Goal: Task Accomplishment & Management: Manage account settings

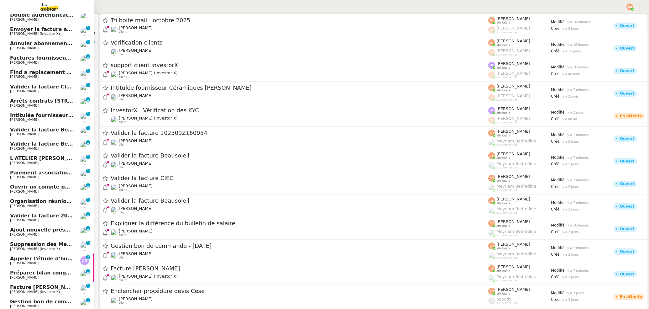
scroll to position [55, 0]
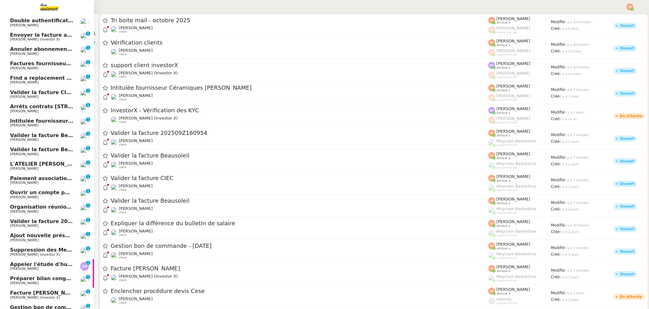
click at [30, 153] on span "[PERSON_NAME]" at bounding box center [24, 154] width 29 height 4
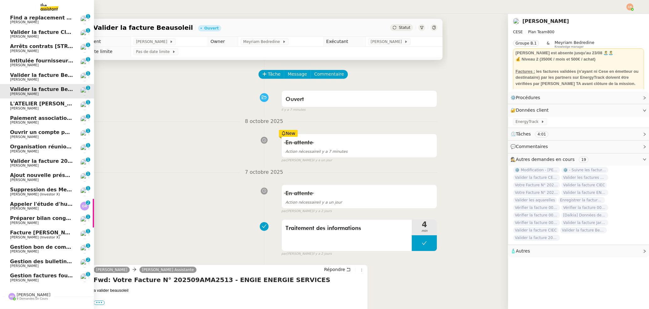
scroll to position [113, 0]
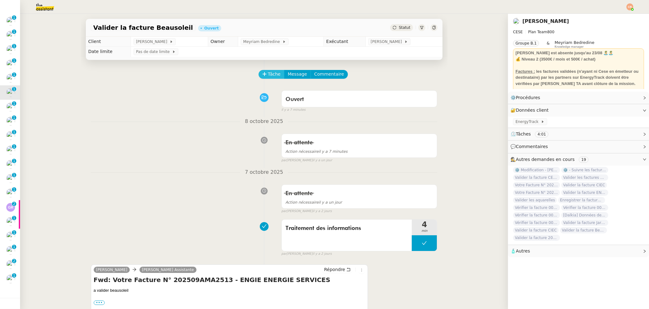
click at [269, 74] on span "Tâche" at bounding box center [274, 74] width 13 height 7
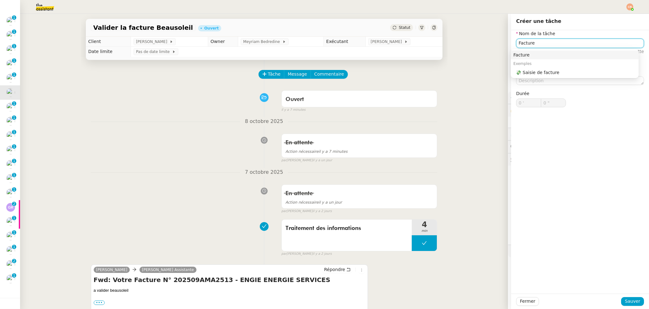
click at [531, 54] on div "Facture" at bounding box center [574, 55] width 123 height 6
type input "Facture"
click at [630, 302] on span "Sauver" at bounding box center [632, 300] width 15 height 7
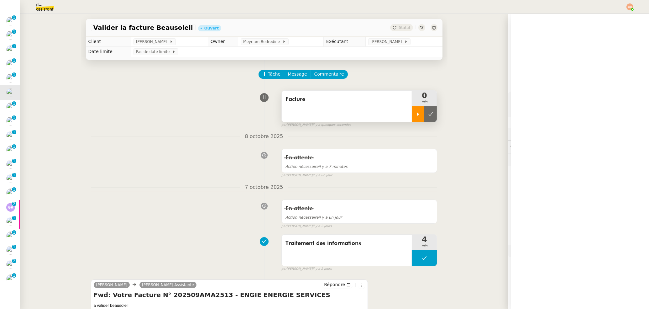
drag, startPoint x: 415, startPoint y: 112, endPoint x: 410, endPoint y: 112, distance: 4.7
click at [416, 112] on icon at bounding box center [418, 114] width 5 height 5
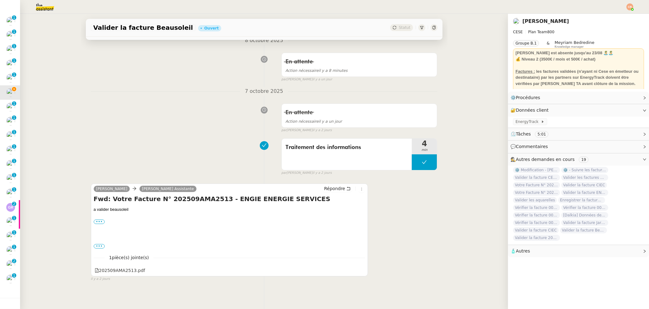
scroll to position [102, 0]
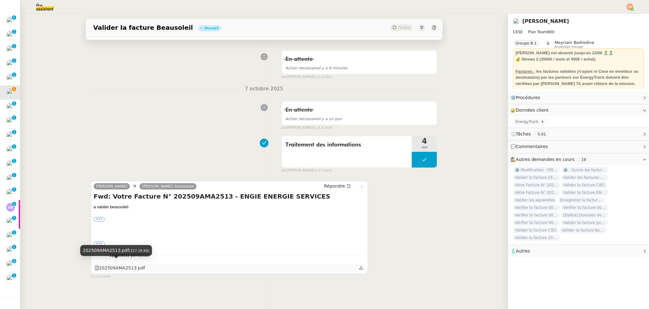
click at [118, 264] on div "202509AMA2513.pdf" at bounding box center [120, 267] width 50 height 7
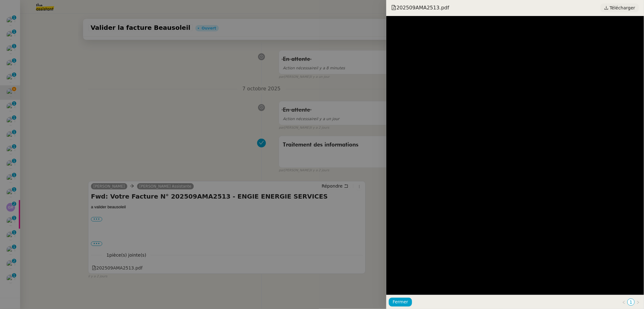
click at [618, 9] on span "Télécharger" at bounding box center [622, 8] width 25 height 8
click at [157, 53] on div at bounding box center [322, 154] width 644 height 309
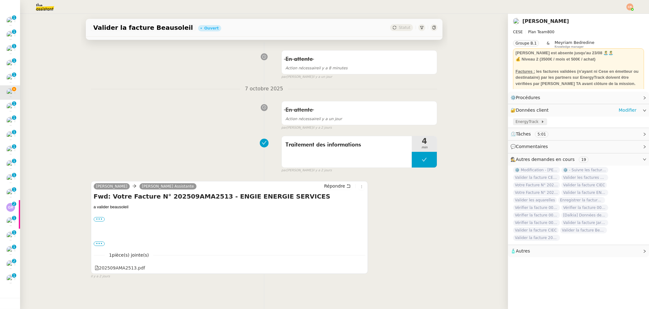
click at [519, 122] on span "EnergyTrack" at bounding box center [528, 121] width 25 height 6
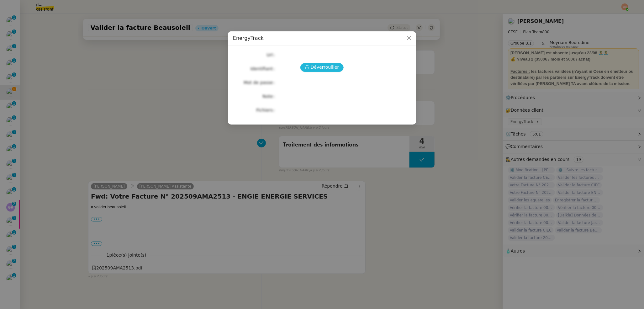
click at [325, 68] on span "Déverrouiller" at bounding box center [325, 67] width 29 height 7
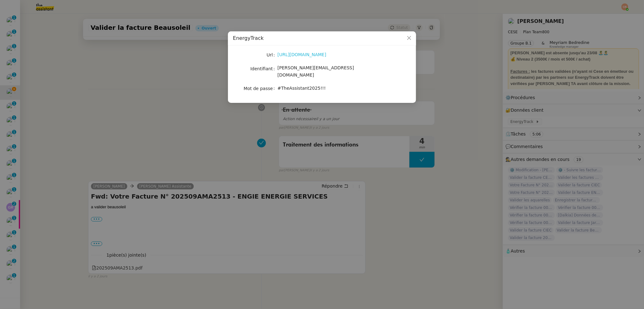
click at [307, 54] on link "https://energytrack.fr/" at bounding box center [301, 54] width 49 height 5
drag, startPoint x: 277, startPoint y: 68, endPoint x: 360, endPoint y: 67, distance: 82.8
click at [360, 67] on div "camille.assistante@cese.fr" at bounding box center [329, 71] width 104 height 15
copy span "camille.assistante@cese.fr"
drag, startPoint x: 278, startPoint y: 83, endPoint x: 326, endPoint y: 83, distance: 47.6
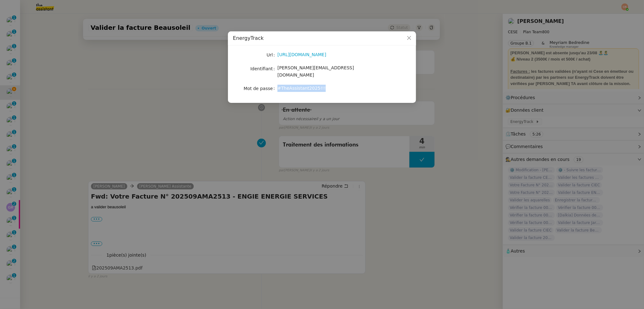
click at [326, 85] on div "#TheAssistant2025!!!" at bounding box center [329, 88] width 104 height 7
copy span "#TheAssistant2025!!!"
click at [142, 76] on nz-modal-container "EnergyTrack Url https://energytrack.fr/ Identifiant camille.assistante@cese.fr …" at bounding box center [322, 154] width 644 height 309
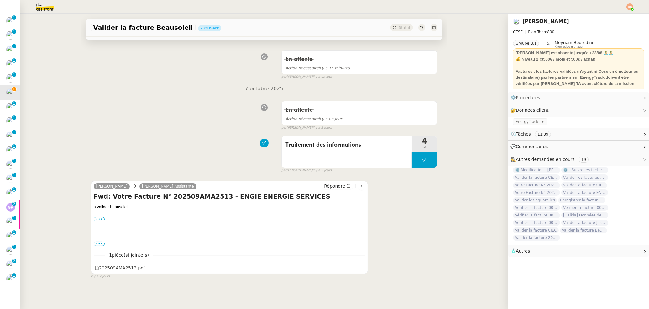
scroll to position [0, 0]
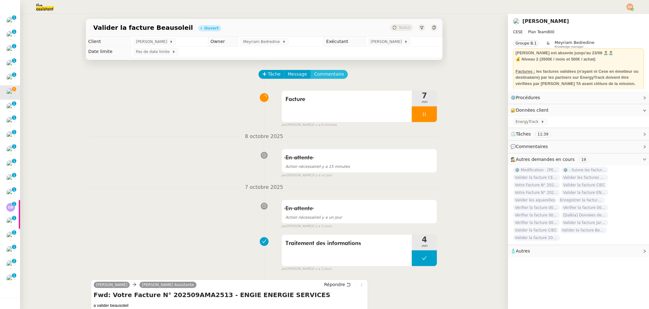
click at [320, 75] on span "Commentaire" at bounding box center [329, 74] width 30 height 7
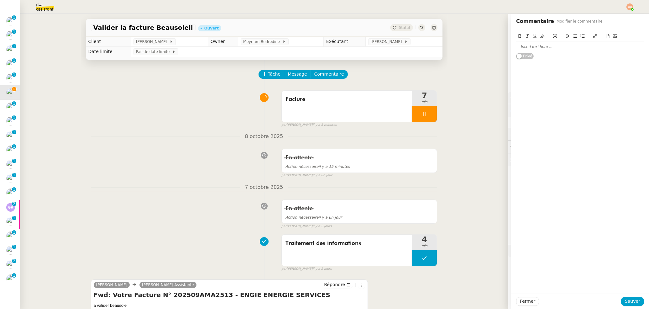
click at [524, 47] on div at bounding box center [580, 47] width 128 height 6
click at [546, 44] on div "Beausoleil facture" at bounding box center [580, 47] width 128 height 6
click at [546, 48] on div "Beausoleil facture" at bounding box center [580, 47] width 128 height 6
click at [544, 45] on div "Beausoleil facture 202509AMA2513" at bounding box center [580, 47] width 128 height 6
drag, startPoint x: 584, startPoint y: 46, endPoint x: 545, endPoint y: 47, distance: 39.2
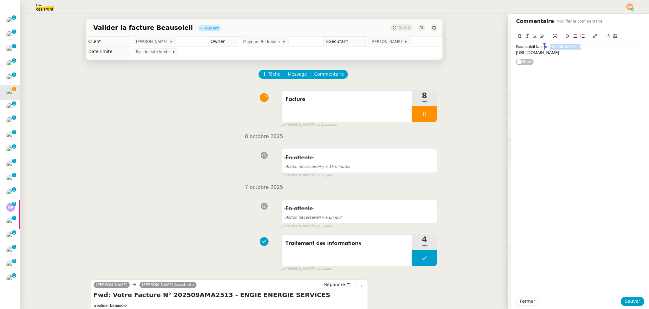
click at [545, 47] on div "Beausoleil facture 202509AMA2513" at bounding box center [580, 47] width 128 height 6
click at [592, 36] on button at bounding box center [595, 36] width 8 height 7
type input "202509AMA2513"
paste input "https://energytrack.fr/batiments/9/facturessuiviexploitation"
type input "https://energytrack.fr/batiments/9/facturessuiviexploitation"
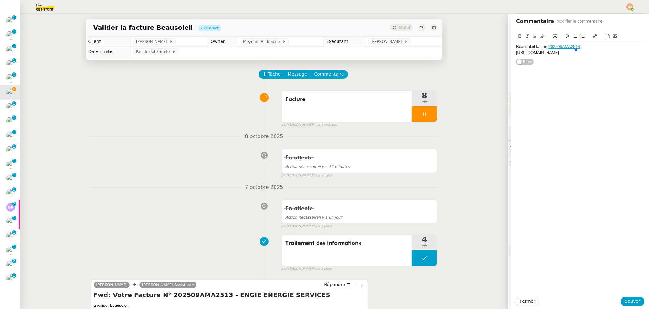
click at [579, 45] on div "Beausoleil facture 202509AMA2513" at bounding box center [580, 47] width 128 height 6
click at [414, 113] on div at bounding box center [424, 114] width 25 height 16
drag, startPoint x: 515, startPoint y: 52, endPoint x: 583, endPoint y: 62, distance: 68.8
click at [583, 62] on div "Beausoleil facture 202509AMA2513 https://energytrack.fr/batiments/9/facturessui…" at bounding box center [580, 52] width 128 height 22
click at [606, 37] on icon at bounding box center [608, 36] width 4 height 4
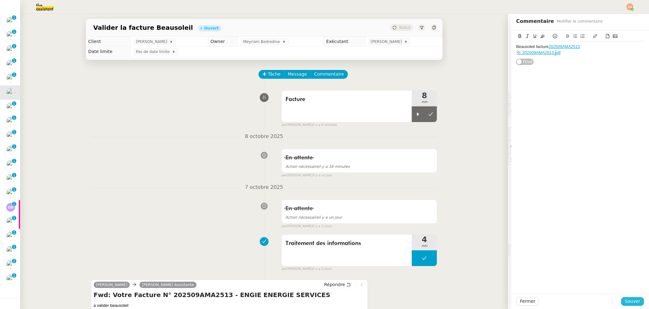
click at [625, 301] on span "Sauver" at bounding box center [632, 300] width 15 height 7
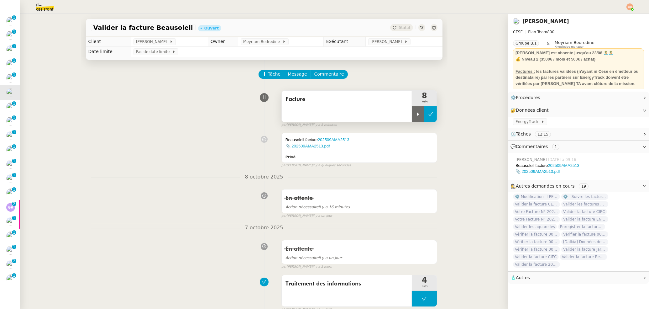
click at [428, 112] on icon at bounding box center [430, 114] width 5 height 5
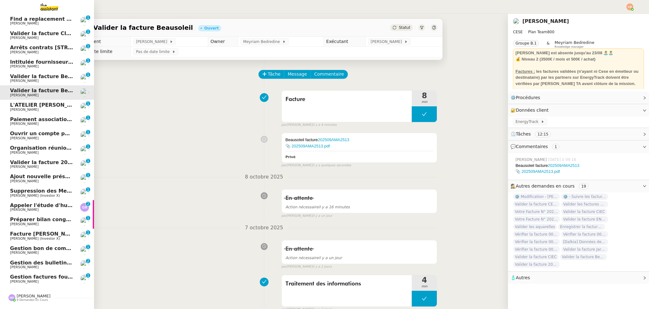
click at [34, 234] on span "Facture [PERSON_NAME]" at bounding box center [45, 234] width 70 height 6
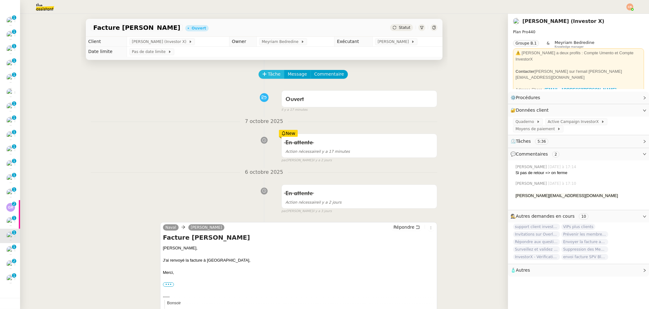
click at [268, 75] on span "Tâche" at bounding box center [274, 74] width 13 height 7
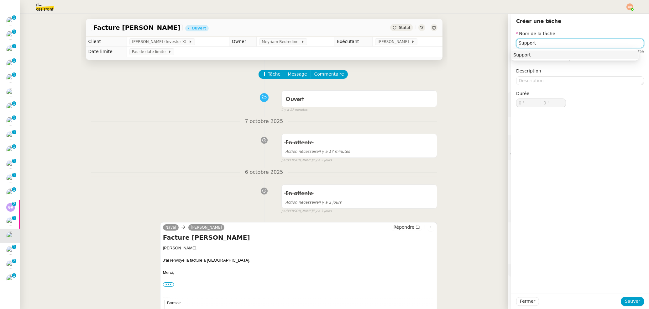
click at [532, 53] on div "Support" at bounding box center [574, 55] width 123 height 6
type input "Support"
click at [633, 301] on span "Sauver" at bounding box center [632, 300] width 15 height 7
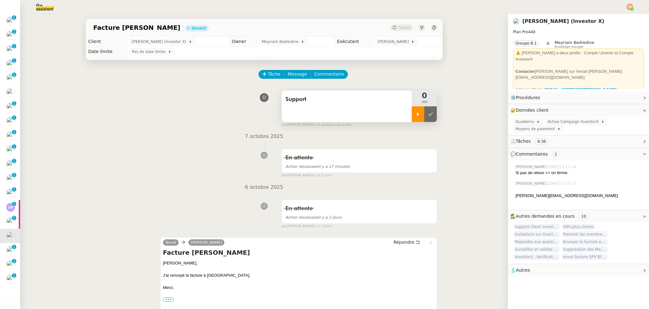
click at [416, 114] on icon at bounding box center [418, 114] width 5 height 5
click at [619, 108] on link "Modifier" at bounding box center [628, 110] width 18 height 7
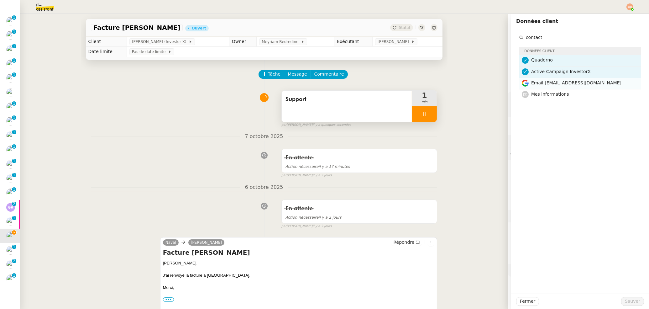
type input "contact"
click at [544, 80] on span "Email contact@investorx.deals" at bounding box center [576, 82] width 90 height 5
click at [631, 306] on div "Fermer Sauver" at bounding box center [580, 300] width 138 height 15
click at [630, 303] on span "Sauver" at bounding box center [632, 300] width 15 height 7
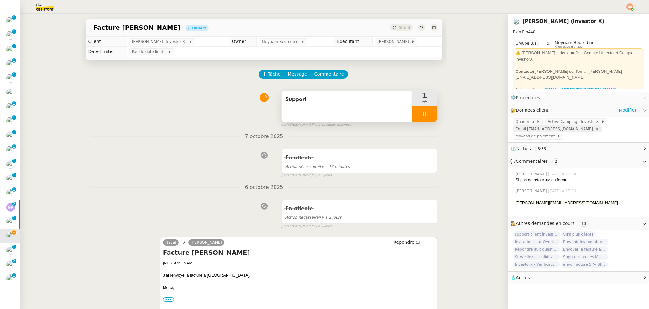
click at [537, 126] on span "Email contact@investorx.deals" at bounding box center [556, 129] width 80 height 6
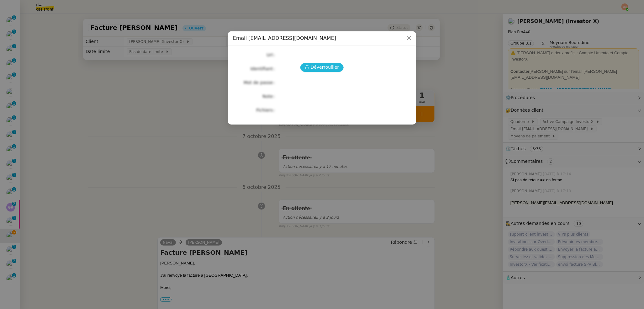
click at [330, 67] on span "Déverrouiller" at bounding box center [325, 67] width 29 height 7
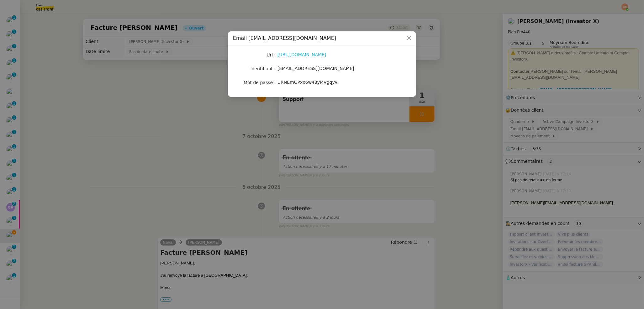
click at [308, 54] on link "https://accounts.google.com/" at bounding box center [301, 54] width 49 height 5
drag, startPoint x: 190, startPoint y: 125, endPoint x: 338, endPoint y: 110, distance: 148.3
click at [191, 124] on nz-modal-container "Email contact@investorx.deals Url https://accounts.google.com/ Identifiant cont…" at bounding box center [322, 154] width 644 height 309
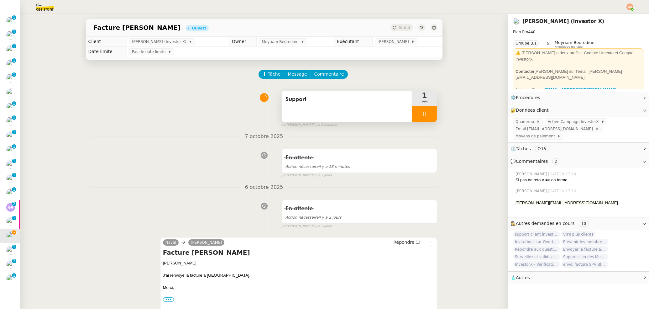
click at [422, 115] on icon at bounding box center [424, 114] width 5 height 5
click at [428, 113] on icon at bounding box center [430, 113] width 5 height 3
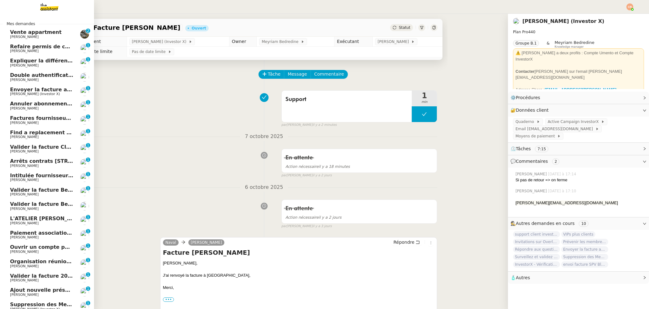
click at [19, 119] on span "Factures fournisseurs règlement par prélèvement, CB et espèces via Pennylane - …" at bounding box center [148, 118] width 277 height 6
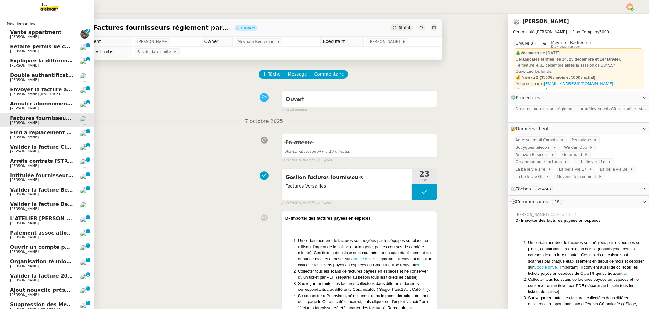
click at [21, 138] on span "[PERSON_NAME]" at bounding box center [24, 137] width 29 height 4
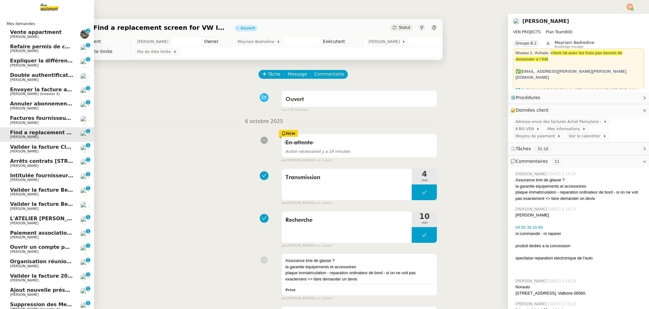
click at [19, 149] on span "Valider la facture CIEC" at bounding box center [41, 147] width 63 height 6
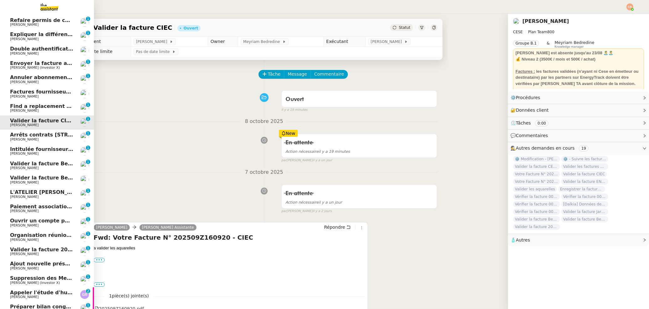
scroll to position [35, 0]
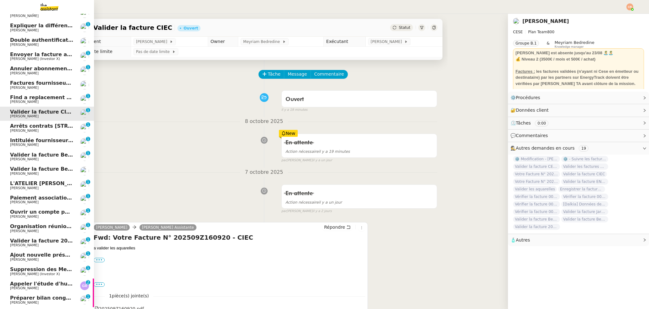
click at [19, 155] on span "Valider la facture Beausoleil" at bounding box center [50, 155] width 80 height 6
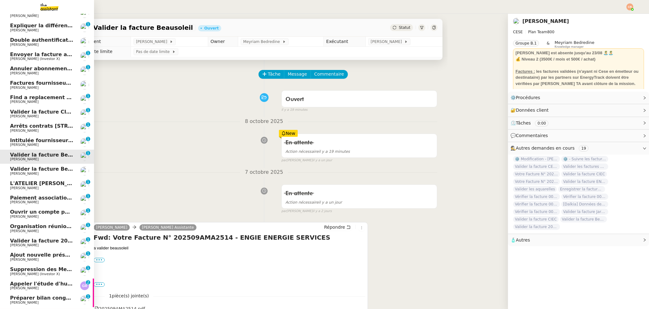
click at [20, 166] on span "Valider la facture Beausoleil" at bounding box center [50, 169] width 80 height 6
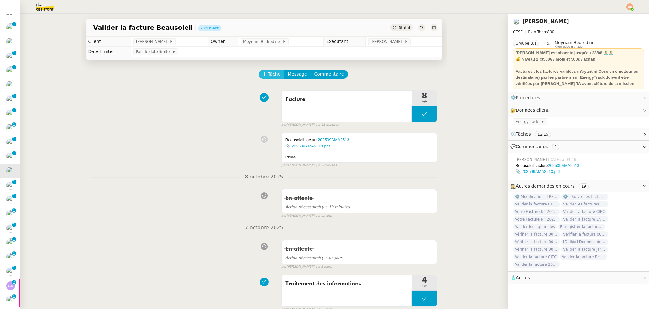
click at [269, 73] on span "Tâche" at bounding box center [274, 74] width 13 height 7
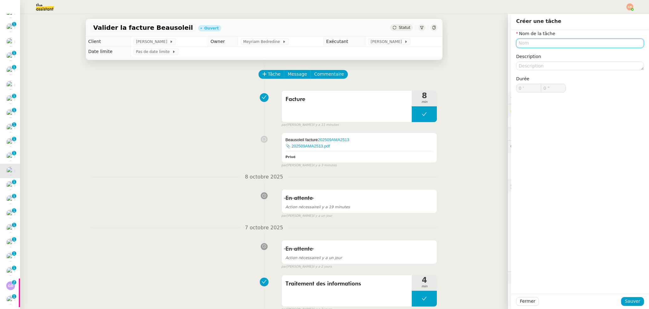
click at [534, 46] on input "text" at bounding box center [580, 43] width 128 height 9
click at [526, 55] on div "Recap" at bounding box center [574, 55] width 123 height 6
type input "Recap"
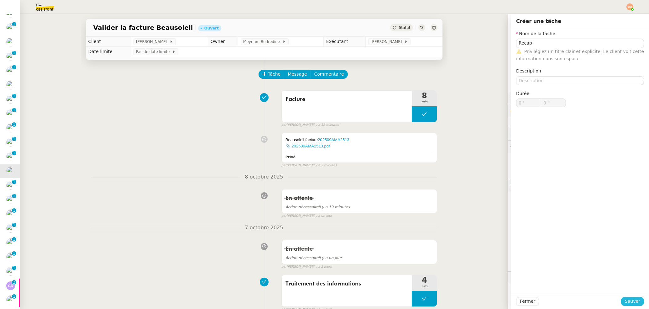
click at [628, 304] on span "Sauver" at bounding box center [632, 300] width 15 height 7
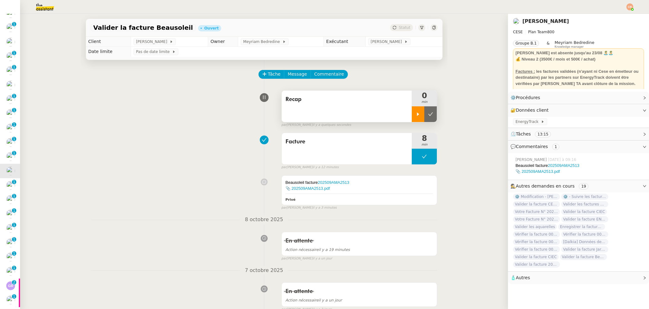
click at [414, 119] on div at bounding box center [418, 114] width 13 height 16
click at [628, 99] on link "Modifier" at bounding box center [628, 97] width 18 height 7
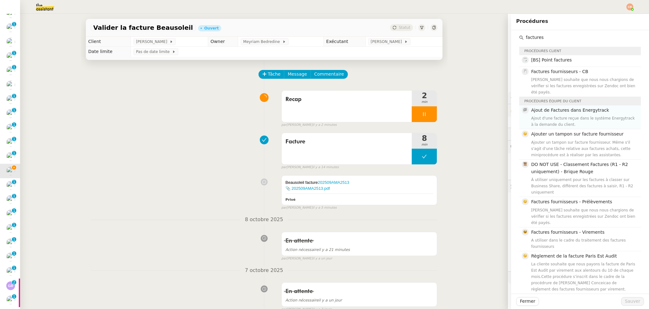
type input "factures"
click at [544, 117] on div "Ajout d'une facture reçue dans le système Energytrack à la demande du client." at bounding box center [584, 121] width 106 height 13
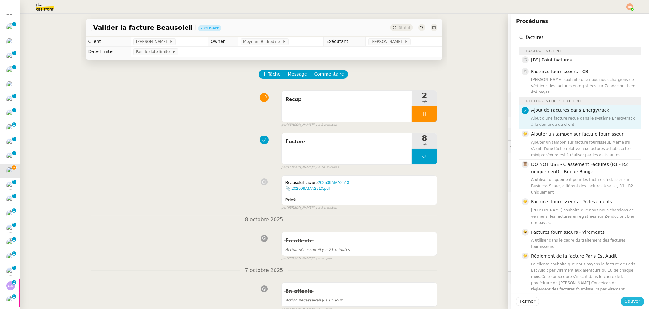
click at [628, 302] on span "Sauver" at bounding box center [632, 300] width 15 height 7
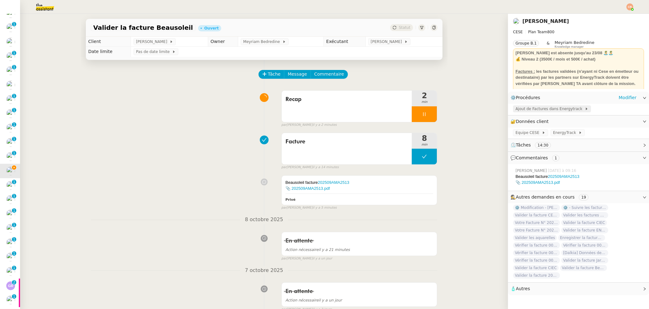
click at [518, 109] on span "Ajout de Factures dans Energytrack" at bounding box center [550, 109] width 69 height 6
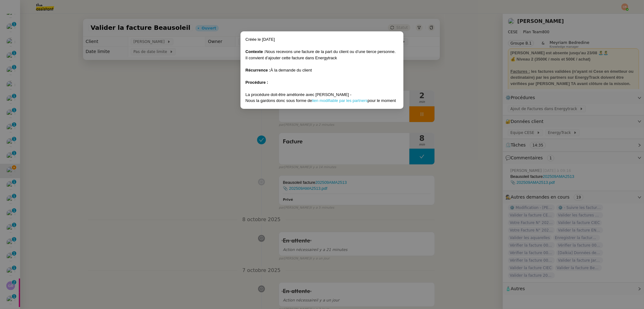
click at [328, 101] on link "lien modifiable par les partners" at bounding box center [339, 100] width 55 height 5
click at [188, 87] on nz-modal-container "Créée le 19/09/2025 Contexte : Nous recevons une facture de la part du client o…" at bounding box center [322, 154] width 644 height 309
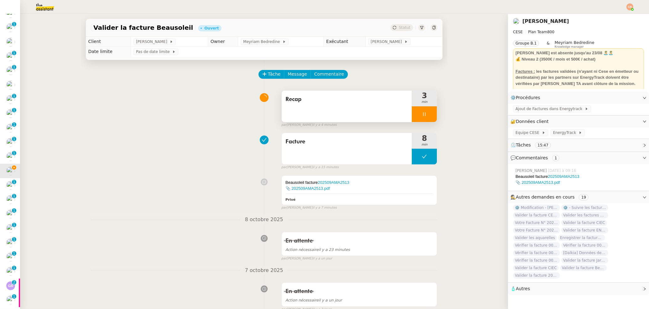
click at [425, 116] on div at bounding box center [424, 114] width 25 height 16
click at [428, 116] on icon at bounding box center [430, 114] width 5 height 5
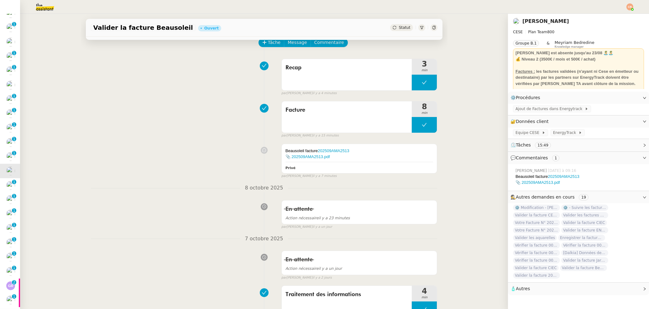
scroll to position [57, 0]
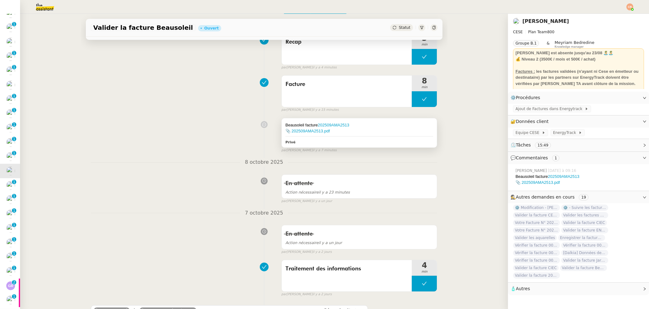
click at [365, 132] on div "📎 202509AMA2513.pdf" at bounding box center [360, 131] width 148 height 6
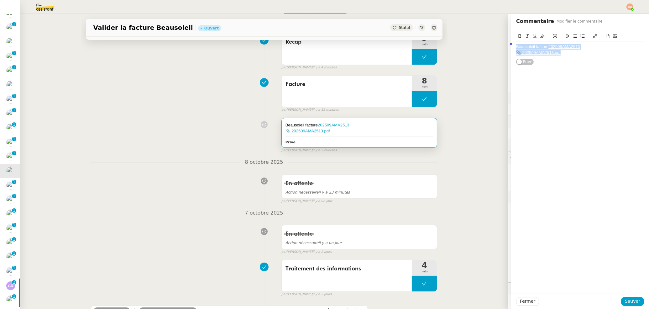
drag, startPoint x: 572, startPoint y: 57, endPoint x: 494, endPoint y: 45, distance: 78.7
click at [494, 45] on app-ticket "Valider la facture Beausoleil Ouvert Statut Client Charles Da Conceicao Owner M…" at bounding box center [334, 161] width 629 height 295
copy div "Beausoleil facture 202509AMA2513 📎 202509AMA2513.pdf"
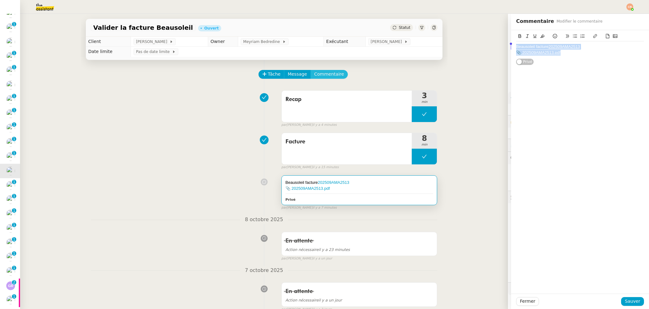
click at [321, 72] on span "Commentaire" at bounding box center [329, 74] width 30 height 7
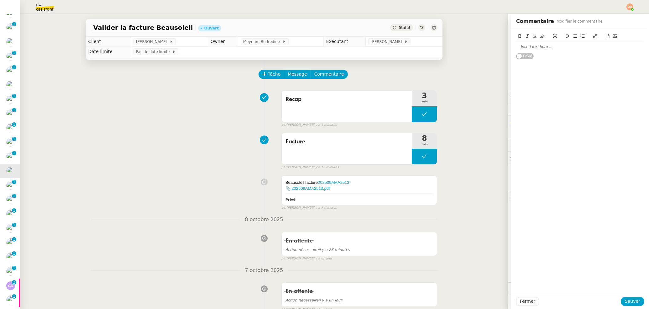
click at [516, 47] on div at bounding box center [580, 47] width 128 height 6
click at [553, 50] on div "@Charles, souhaites tu toujours vérifier toutes les entrées de factures ?" at bounding box center [580, 50] width 128 height 12
click at [542, 46] on div "@Charles, souhaites tu toujours vérifier toutes les entrées de factures ?" at bounding box center [580, 50] width 128 height 12
click at [0, 0] on lt-em "souhaites-tu" at bounding box center [0, 0] width 0 height 0
click at [516, 54] on div "@Charles, souhaites-tu toujours vérifier toutes les entrées de factures ?" at bounding box center [580, 50] width 128 height 12
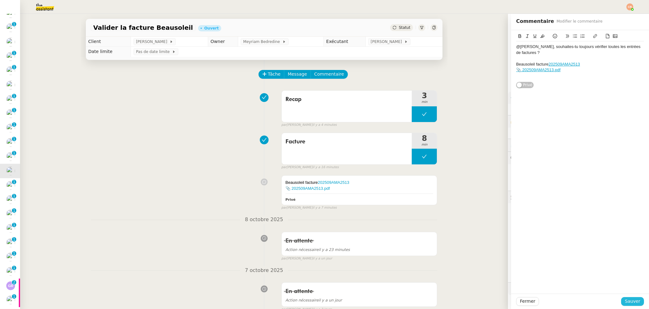
click at [625, 301] on span "Sauver" at bounding box center [632, 300] width 15 height 7
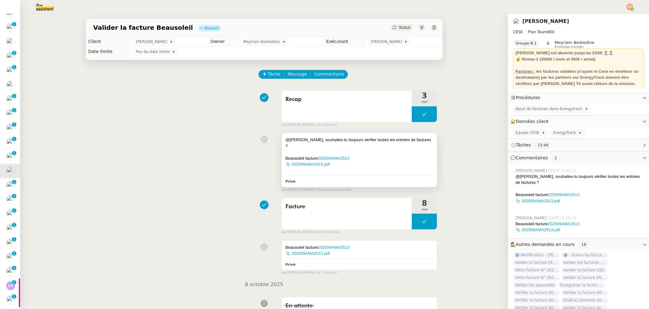
click at [407, 155] on div "Beausoleil facture 202509AMA2513" at bounding box center [360, 158] width 148 height 6
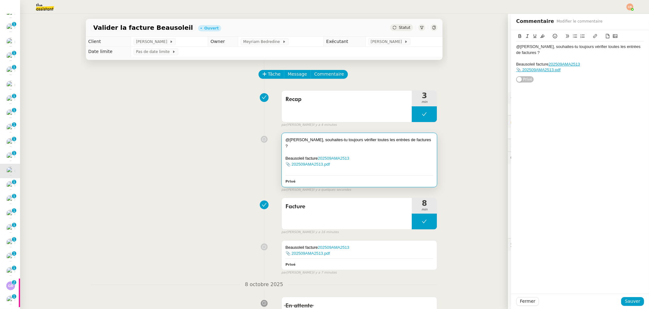
click at [532, 54] on div "@Charles, souhaites-tu toujours vérifier toutes les entrées de factures ?" at bounding box center [580, 50] width 128 height 12
click at [516, 76] on div "Beausoleil facture 202509AMA2513" at bounding box center [580, 76] width 128 height 6
click at [571, 33] on button at bounding box center [575, 36] width 8 height 7
click at [625, 300] on span "Sauver" at bounding box center [632, 300] width 15 height 7
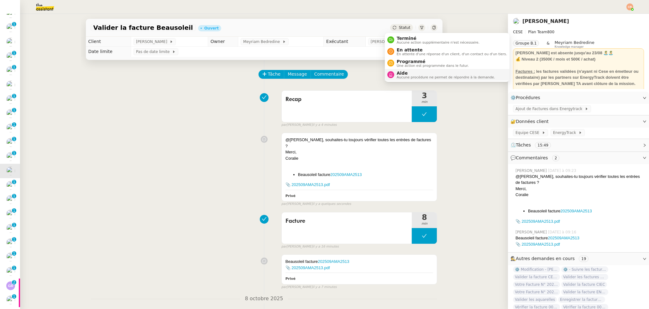
click at [406, 72] on span "Aide" at bounding box center [446, 73] width 98 height 5
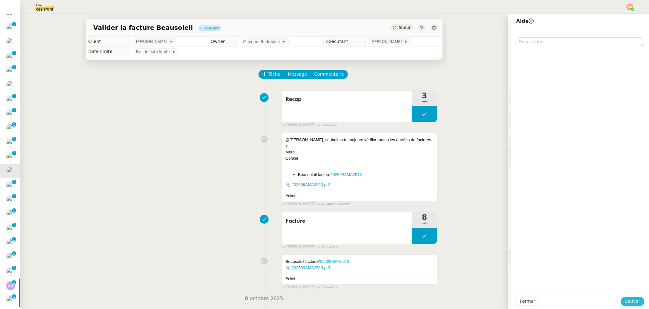
click at [630, 299] on span "Sauver" at bounding box center [632, 300] width 15 height 7
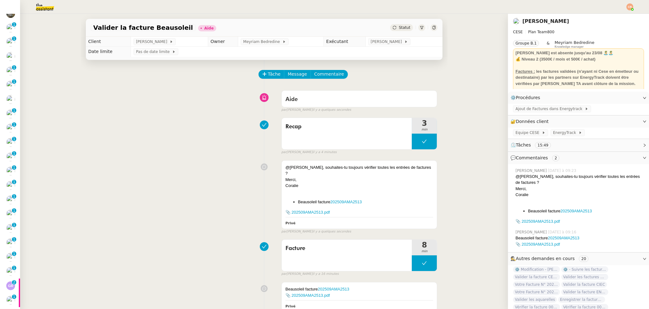
scroll to position [49, 0]
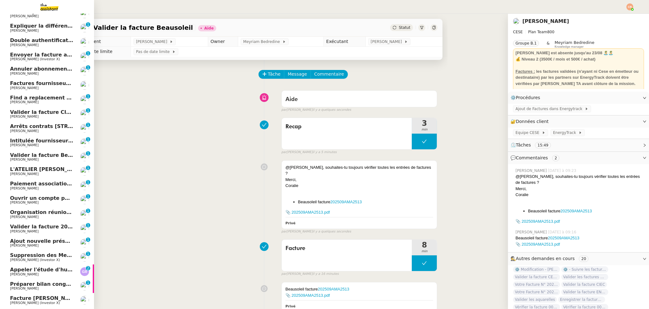
click at [24, 113] on span "Valider la facture CIEC" at bounding box center [41, 112] width 63 height 6
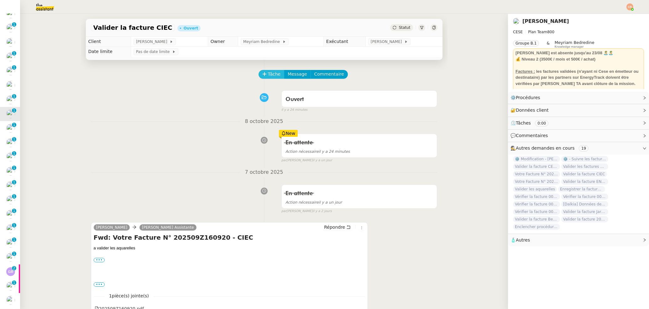
click at [275, 78] on button "Tâche" at bounding box center [272, 74] width 26 height 9
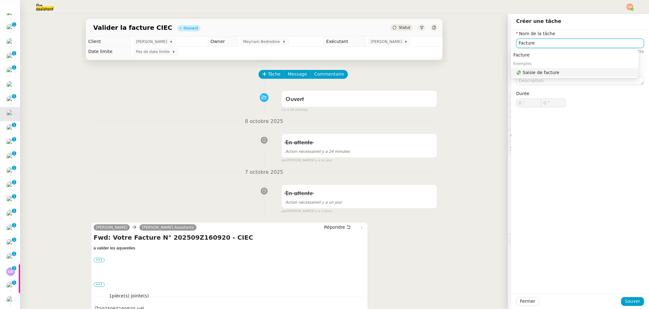
click at [535, 70] on div "💸 Saisie de facture" at bounding box center [576, 73] width 120 height 6
type input "Saisie de facture"
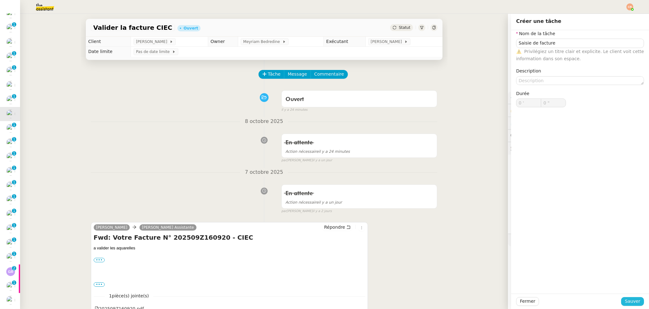
click at [627, 300] on span "Sauver" at bounding box center [632, 300] width 15 height 7
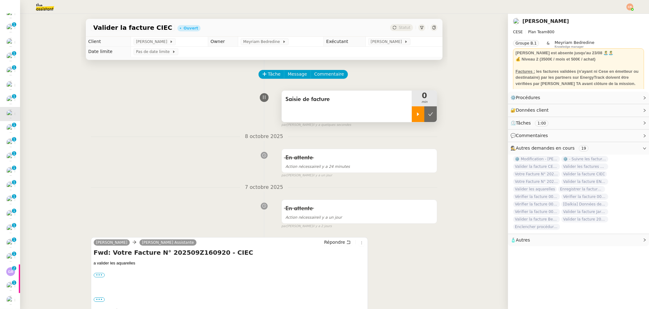
click at [415, 110] on div at bounding box center [418, 114] width 13 height 16
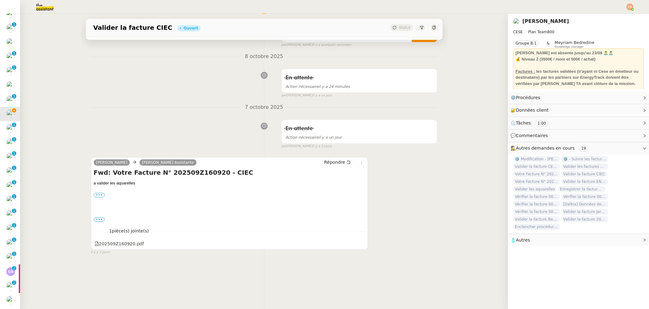
scroll to position [35, 0]
click at [118, 242] on div "202509Z160920.pdf" at bounding box center [120, 243] width 50 height 7
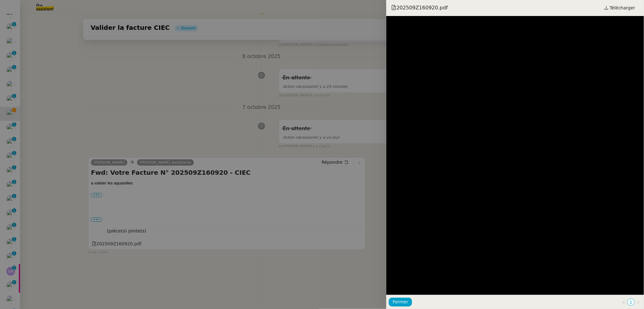
click at [622, 13] on div "202509Z160920.pdf Télécharger" at bounding box center [515, 8] width 258 height 16
click at [622, 10] on span "Télécharger" at bounding box center [622, 8] width 25 height 8
click at [103, 249] on div at bounding box center [322, 154] width 644 height 309
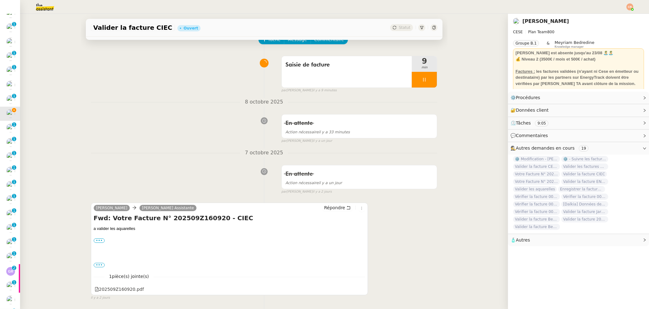
scroll to position [0, 0]
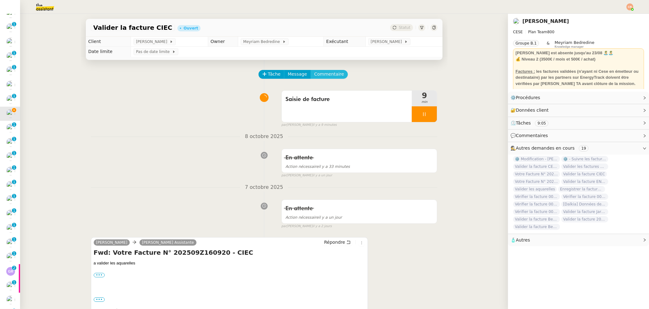
click at [329, 76] on span "Commentaire" at bounding box center [329, 74] width 30 height 7
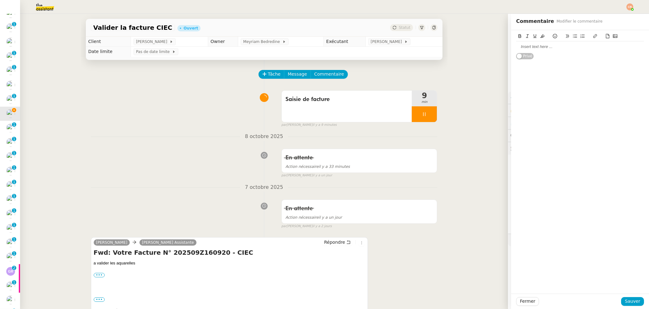
click at [516, 47] on div at bounding box center [580, 47] width 128 height 6
click at [630, 302] on span "Sauver" at bounding box center [632, 300] width 15 height 7
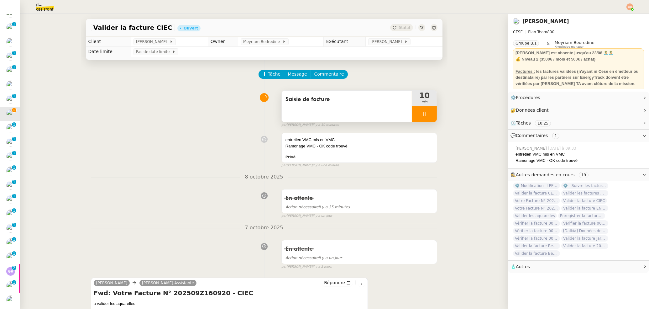
click at [422, 114] on icon at bounding box center [424, 114] width 5 height 5
click at [415, 118] on div at bounding box center [418, 114] width 13 height 16
click at [321, 77] on span "Commentaire" at bounding box center [329, 74] width 30 height 7
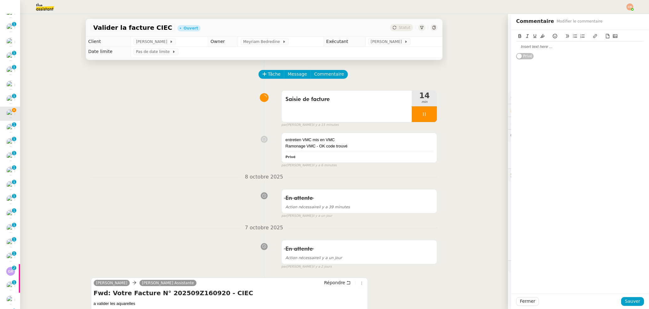
click at [516, 48] on div at bounding box center [580, 47] width 128 height 6
click at [626, 300] on span "Sauver" at bounding box center [632, 300] width 15 height 7
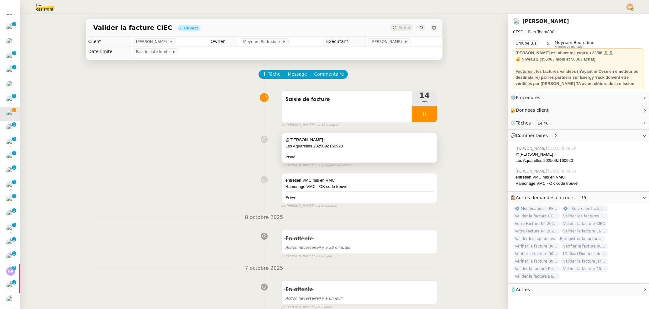
click at [346, 143] on div "@Charles :" at bounding box center [360, 140] width 148 height 6
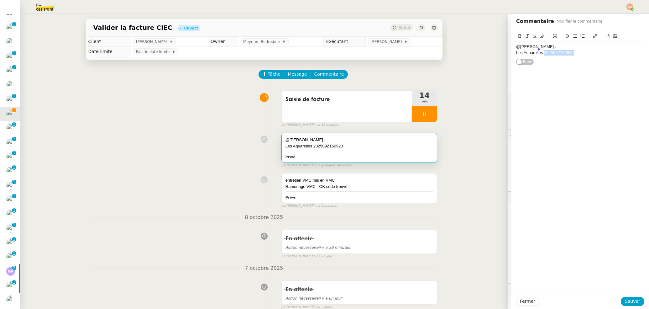
drag, startPoint x: 572, startPoint y: 53, endPoint x: 540, endPoint y: 55, distance: 32.3
click at [540, 55] on div "Les Aquarelles 202509Z160920" at bounding box center [580, 53] width 128 height 6
click at [593, 36] on icon at bounding box center [595, 36] width 4 height 4
type input "202509Z160920"
paste input "https://energytrack.fr/batiments/46/facturessuiviexploitation"
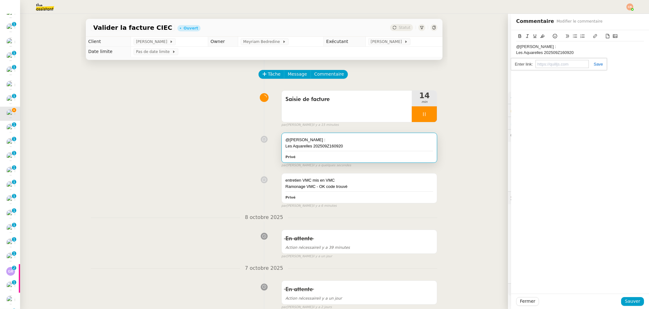
type input "https://energytrack.fr/batiments/46/facturessuiviexploitation"
click at [572, 53] on div "Les Aquarelles 202509Z160920" at bounding box center [580, 53] width 128 height 6
click at [606, 34] on icon at bounding box center [607, 36] width 3 height 4
click at [627, 299] on span "Sauver" at bounding box center [632, 300] width 15 height 7
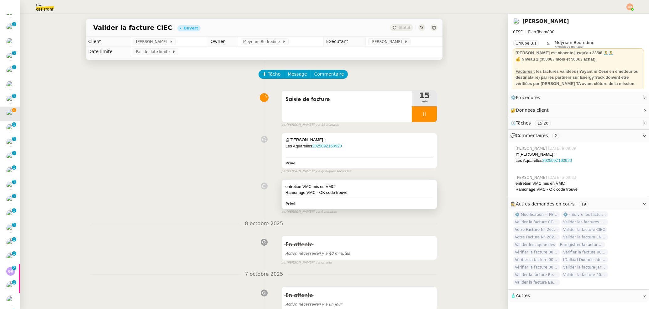
click at [375, 194] on div "Ramonage VMC - OK code trouvé" at bounding box center [360, 192] width 148 height 6
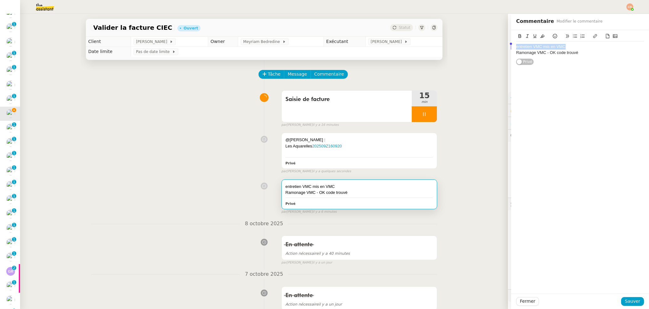
drag, startPoint x: 563, startPoint y: 46, endPoint x: 508, endPoint y: 49, distance: 55.5
click at [511, 49] on div "entretien VMC mis en VMC Ramonage VMC - OK code trouvé Privé" at bounding box center [580, 47] width 138 height 35
copy div "entretien VMC mis en VMC"
click at [413, 112] on div at bounding box center [424, 114] width 25 height 16
click at [428, 112] on icon at bounding box center [430, 114] width 5 height 5
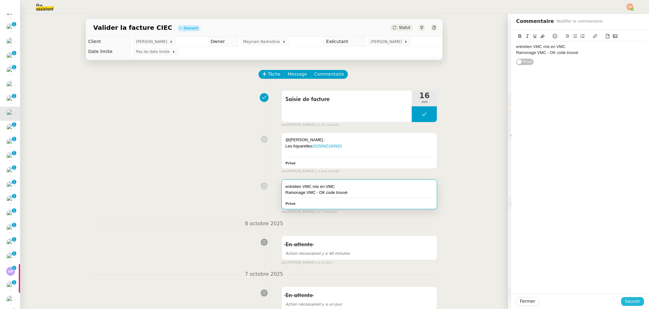
click at [632, 303] on span "Sauver" at bounding box center [632, 300] width 15 height 7
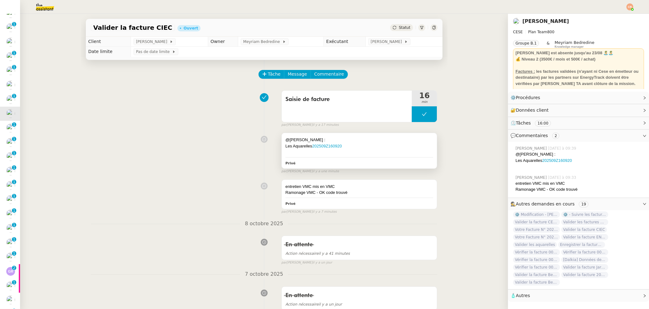
click at [351, 142] on div "@Charles :" at bounding box center [360, 140] width 148 height 6
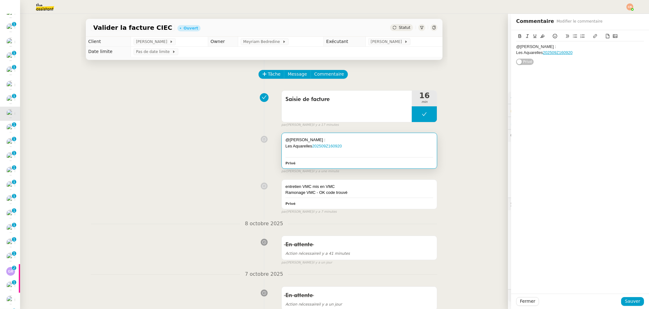
click at [579, 52] on div "Les Aquarelles 202509Z160920" at bounding box center [580, 53] width 128 height 6
click at [516, 65] on div "entretien VMC : sous poste VMC utilisé" at bounding box center [580, 64] width 128 height 6
click at [627, 301] on span "Sauver" at bounding box center [632, 300] width 15 height 7
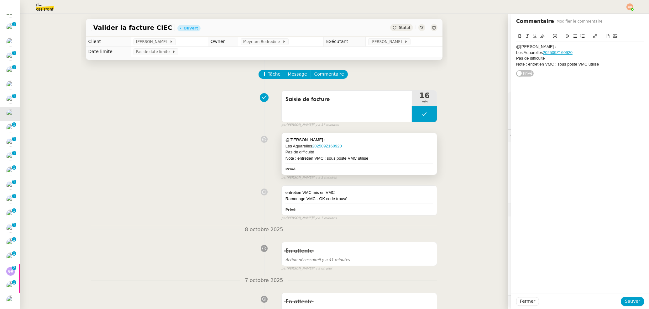
click at [349, 140] on div "@Charles :" at bounding box center [360, 140] width 148 height 6
click at [540, 46] on div "@Charles :" at bounding box center [580, 47] width 128 height 6
click at [631, 299] on span "Sauver" at bounding box center [632, 300] width 15 height 7
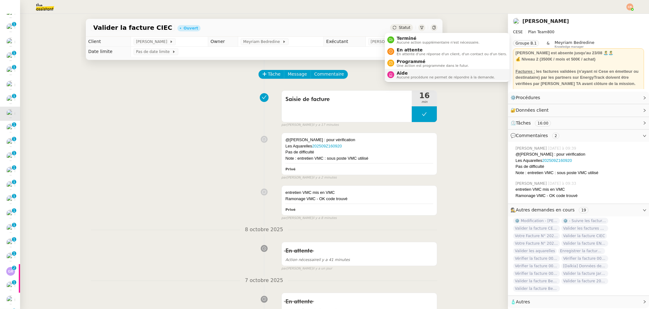
click at [404, 76] on span "Aucune procédure ne permet de répondre à la demande." at bounding box center [446, 77] width 98 height 3
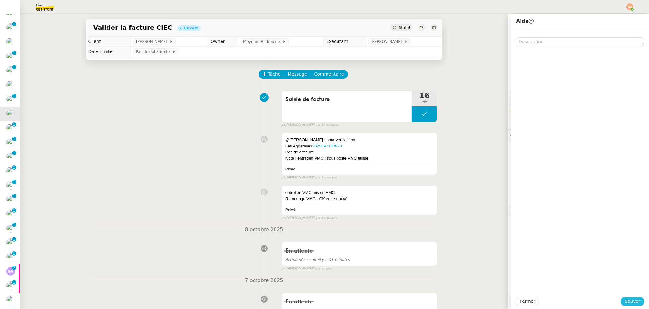
click at [636, 302] on button "Sauver" at bounding box center [632, 301] width 23 height 9
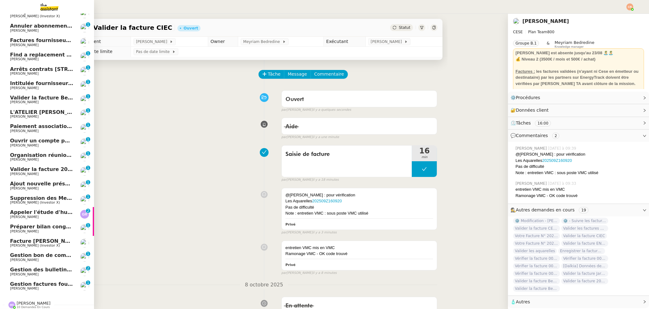
scroll to position [102, 0]
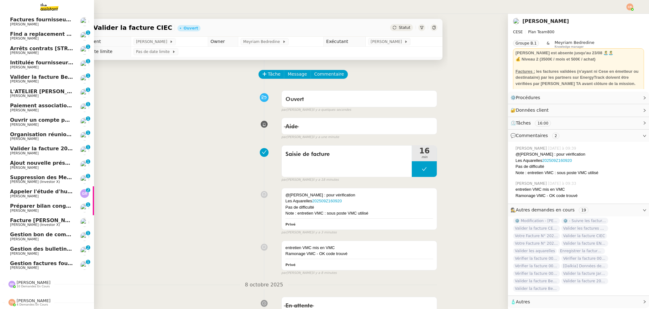
click at [26, 285] on span "10 demandes en cours" at bounding box center [33, 286] width 33 height 3
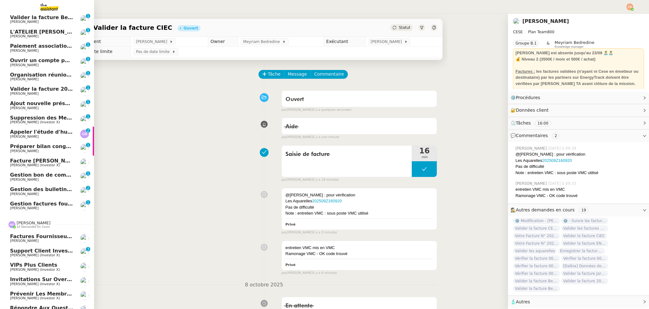
scroll to position [245, 0]
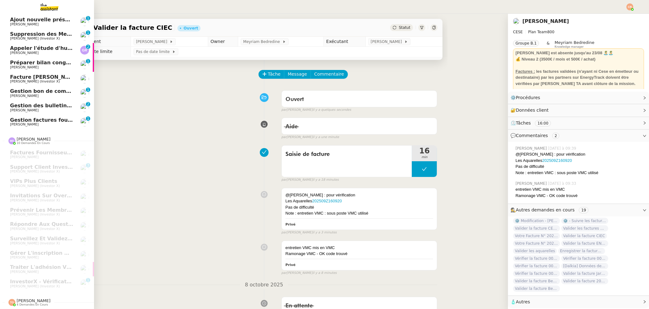
click at [27, 303] on span "4 demandes en cours" at bounding box center [32, 304] width 31 height 3
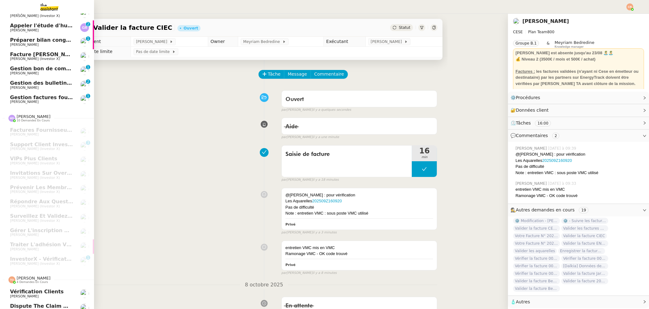
scroll to position [302, 0]
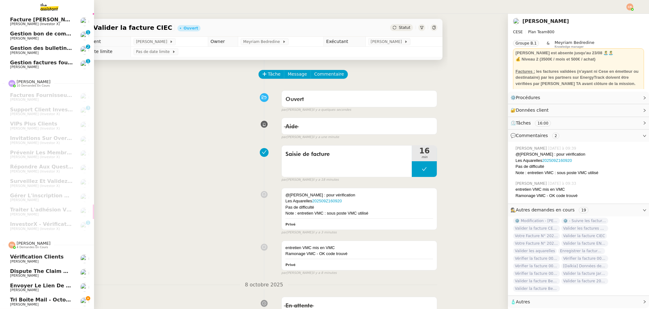
click at [40, 294] on link "Tri boite mail - octobre 2025 Genevieve Landsmann" at bounding box center [47, 301] width 94 height 14
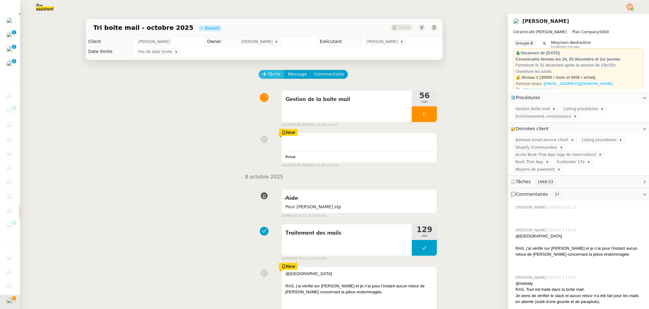
click at [269, 71] on span "Tâche" at bounding box center [274, 74] width 13 height 7
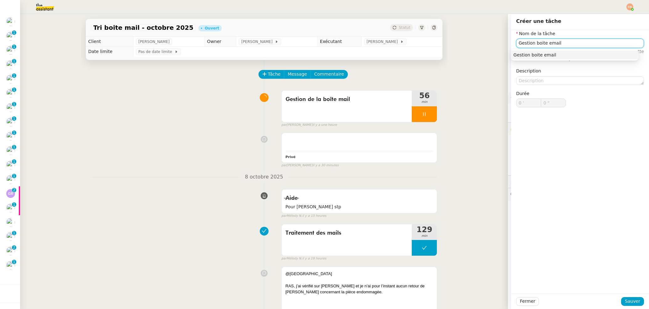
scroll to position [102, 0]
click at [530, 54] on div "Gestion boite email" at bounding box center [574, 55] width 123 height 6
type input "Gestion boite email"
click at [630, 301] on span "Sauver" at bounding box center [632, 300] width 15 height 7
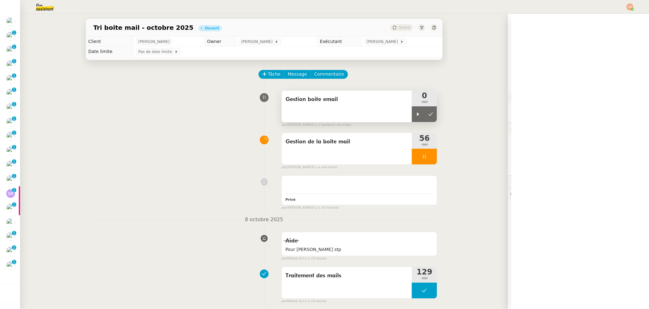
click at [416, 116] on icon at bounding box center [418, 114] width 5 height 5
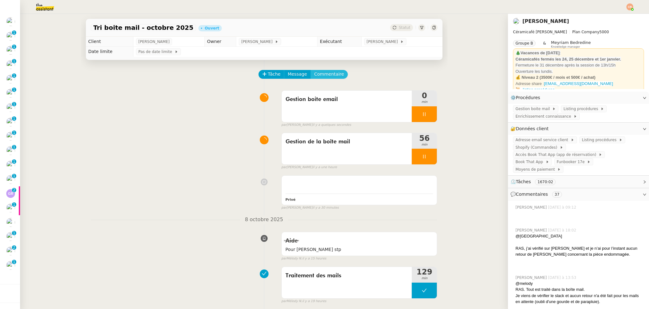
click at [332, 74] on span "Commentaire" at bounding box center [329, 74] width 30 height 7
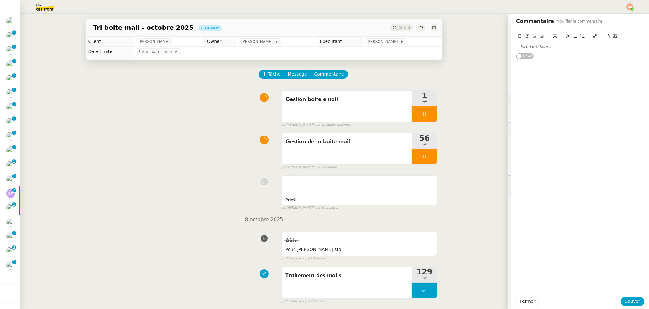
click at [567, 50] on div at bounding box center [580, 47] width 128 height 6
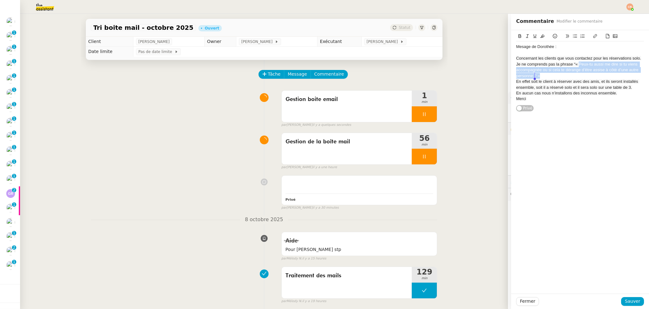
drag, startPoint x: 574, startPoint y: 64, endPoint x: 583, endPoint y: 75, distance: 14.7
click at [583, 75] on div "Je ne comprends pas la phrase “« Peux-tu aussi me dire si tu viens accompagnée …" at bounding box center [580, 69] width 128 height 17
click at [540, 35] on icon at bounding box center [542, 36] width 4 height 4
click at [553, 84] on div "En effet soit le client à réserver avec des amis, et ils seront installés ensem…" at bounding box center [580, 85] width 128 height 12
click at [558, 76] on div "Je ne comprends pas la phrase “« Peux-tu aussi me dire si tu viens accompagnée …" at bounding box center [580, 69] width 128 height 17
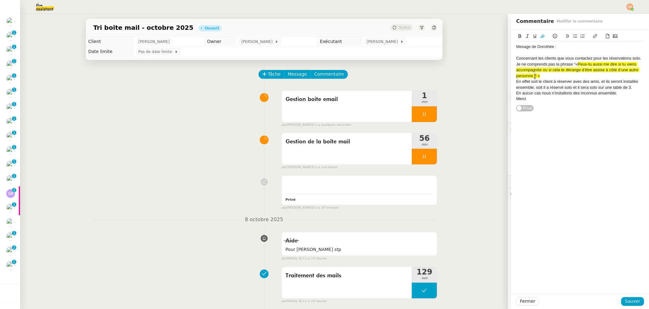
click at [547, 102] on div "Merci" at bounding box center [580, 99] width 128 height 6
click at [625, 301] on span "Sauver" at bounding box center [632, 300] width 15 height 7
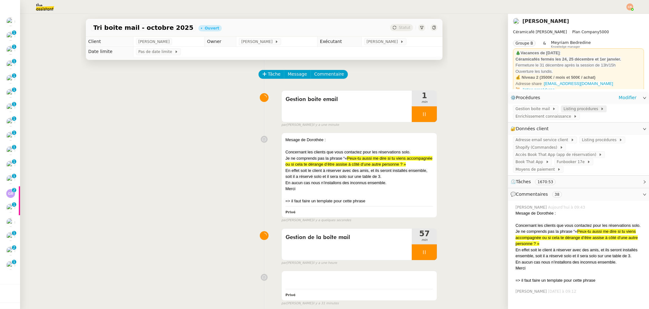
click at [564, 111] on span "Listing procédures" at bounding box center [582, 109] width 37 height 6
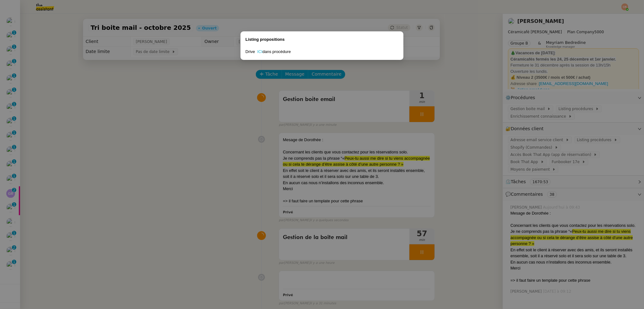
click at [261, 52] on link "ICI" at bounding box center [259, 51] width 5 height 5
click at [391, 194] on nz-modal-container "Listing propositions Drive ICI dans procédure" at bounding box center [322, 154] width 644 height 309
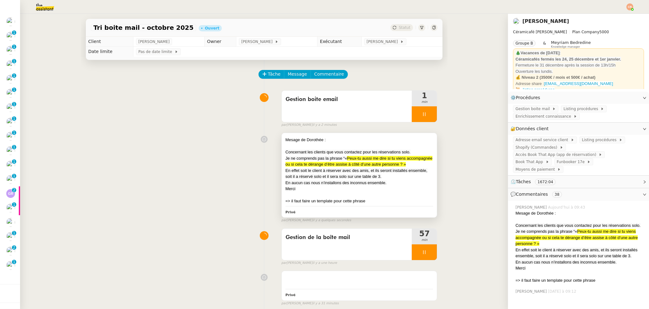
click at [388, 192] on div "Merci" at bounding box center [360, 189] width 148 height 6
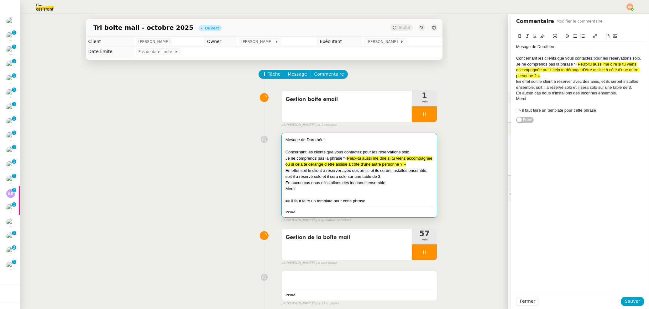
click at [601, 110] on div "=> il faut faire un template pour cette phrase" at bounding box center [580, 110] width 128 height 6
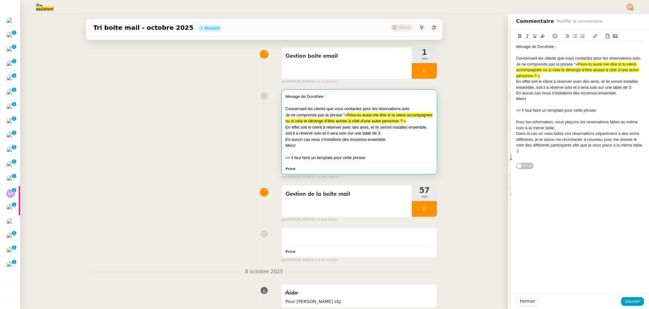
scroll to position [73, 0]
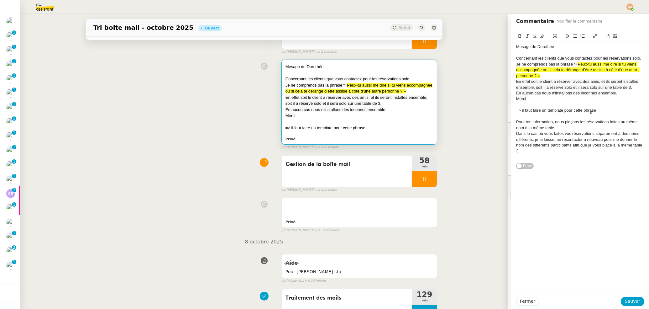
click at [595, 111] on div "=> il faut faire un template pour cette phrase" at bounding box center [580, 110] width 128 height 6
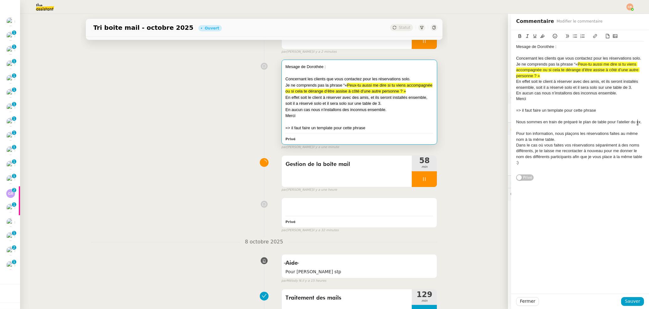
click at [564, 121] on div "Nous sommes en train de préparé le plan de table pour l'atelier du xx." at bounding box center [580, 122] width 128 height 6
click at [0, 0] on lt-span "prépar er" at bounding box center [0, 0] width 0 height 0
click at [638, 121] on div "Nous sommes en train de préparer le plan de table pour l'atelier du xx." at bounding box center [580, 122] width 128 height 6
click at [548, 128] on div at bounding box center [580, 128] width 128 height 6
click at [516, 135] on div "peux-tu me dire" at bounding box center [580, 134] width 128 height 6
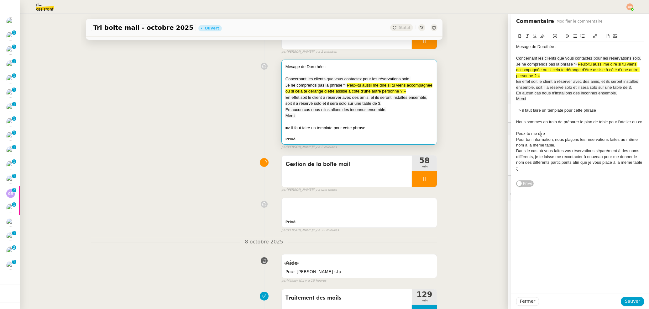
click at [550, 133] on div "Peux-tu me dire" at bounding box center [580, 134] width 128 height 6
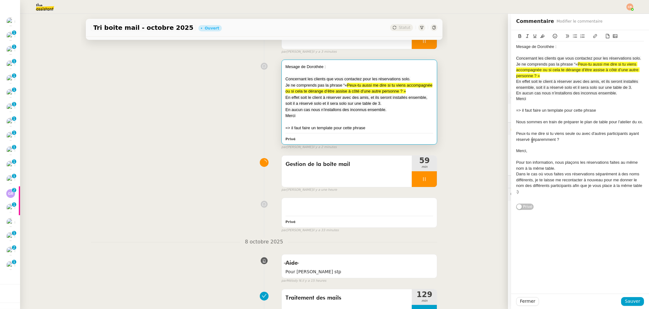
click at [532, 139] on div "Peux-tu me dire si tu viens seule ou avec d'autres participants ayant réservé s…" at bounding box center [580, 137] width 128 height 12
click at [0, 0] on lt-span "sépar é ment" at bounding box center [0, 0] width 0 height 0
drag, startPoint x: 515, startPoint y: 160, endPoint x: 533, endPoint y: 189, distance: 34.9
click at [533, 189] on div "Mesage de Dorothée : Concernant les clients que vous contactez pour les réserva…" at bounding box center [580, 121] width 128 height 161
click at [578, 134] on div "Peux-tu me dire si tu viens seule ou avec d'autres participants ayant réservé s…" at bounding box center [580, 137] width 128 height 12
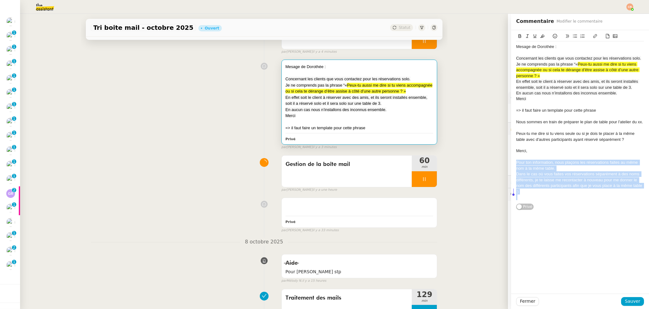
drag, startPoint x: 511, startPoint y: 163, endPoint x: 533, endPoint y: 198, distance: 41.4
click at [533, 198] on div "Mesage de Dorothée : Concernant les clients que vous contactez pour les réserva…" at bounding box center [580, 121] width 128 height 161
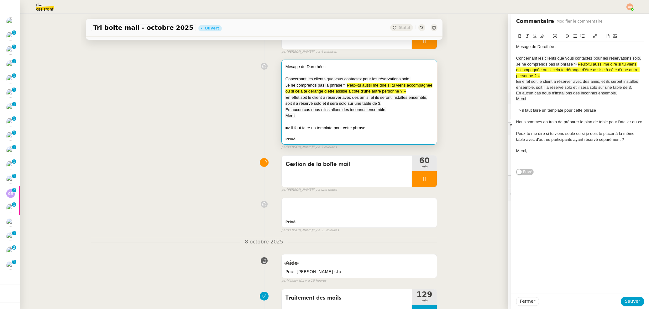
click at [516, 123] on div "Nous sommes en train de préparer le plan de table pour l'atelier du xx." at bounding box center [580, 122] width 128 height 6
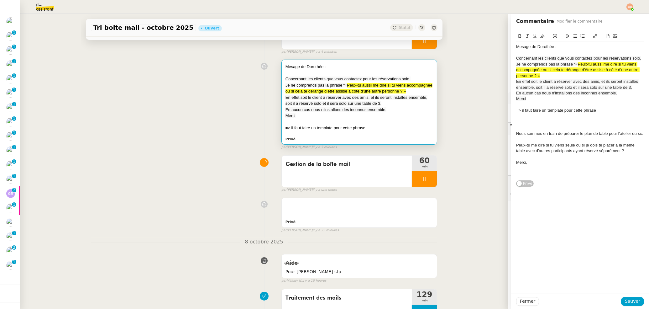
click at [516, 121] on div at bounding box center [580, 122] width 128 height 6
drag, startPoint x: 579, startPoint y: 123, endPoint x: 569, endPoint y: 123, distance: 10.7
click at [569, 123] on div "Dorothée, en effet cette phrase est" at bounding box center [580, 122] width 128 height 6
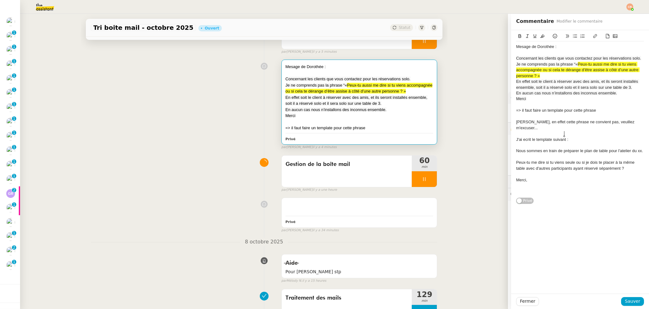
click at [519, 142] on div at bounding box center [580, 145] width 128 height 6
click at [521, 137] on div "J'ai ecrit le template suivant :" at bounding box center [580, 140] width 128 height 6
click at [0, 0] on lt-span "écrit" at bounding box center [0, 0] width 0 height 0
drag, startPoint x: 510, startPoint y: 122, endPoint x: 553, endPoint y: 168, distance: 62.7
click at [553, 168] on div "Mesage de Dorothée : Concernant les clients que vous contactez pour les réserva…" at bounding box center [580, 117] width 138 height 174
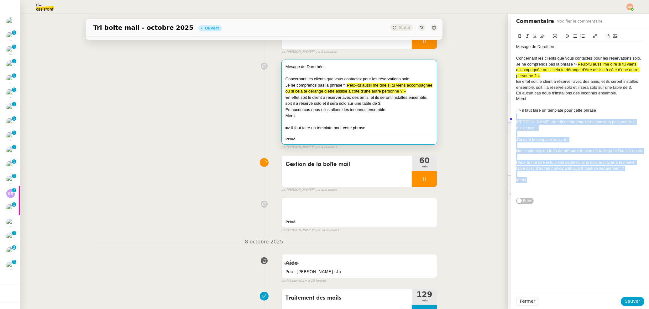
drag, startPoint x: 531, startPoint y: 174, endPoint x: 500, endPoint y: 118, distance: 63.8
click at [500, 118] on app-ticket "Tri boite mail - octobre 2025 Ouvert Statut Client Genevieve Landsmann Owner Co…" at bounding box center [334, 161] width 629 height 295
click at [540, 34] on icon at bounding box center [542, 36] width 4 height 4
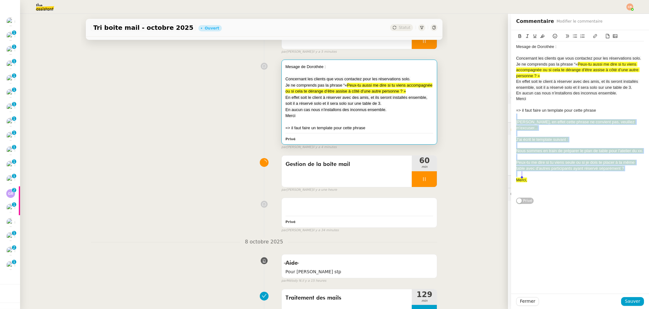
click at [534, 177] on div "Merci," at bounding box center [580, 180] width 128 height 6
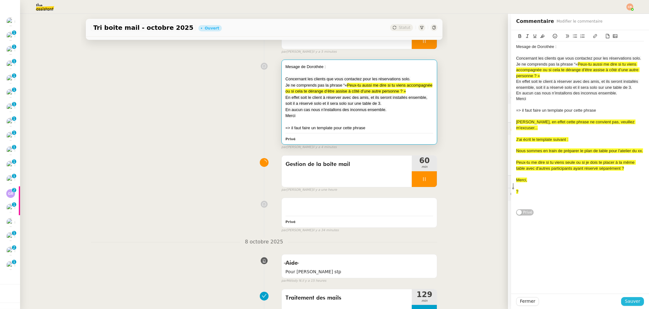
click at [628, 302] on span "Sauver" at bounding box center [632, 300] width 15 height 7
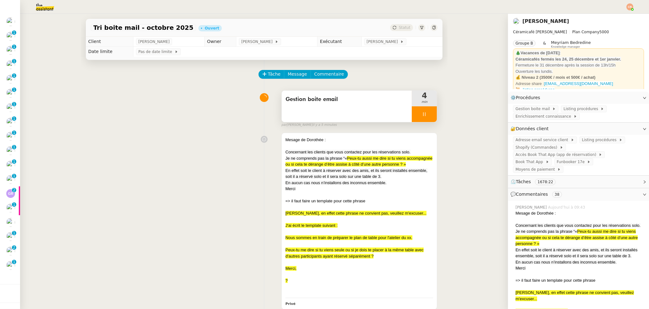
click at [415, 118] on div at bounding box center [424, 114] width 25 height 16
click at [428, 116] on icon at bounding box center [430, 113] width 5 height 3
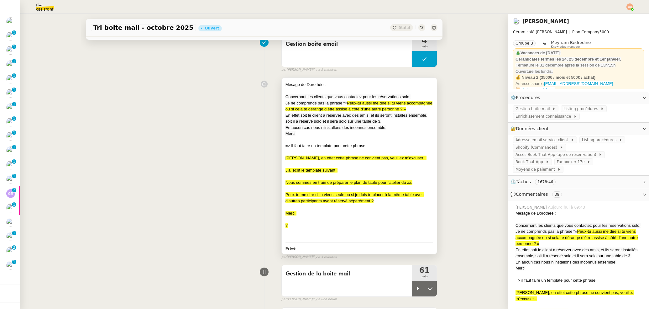
click at [356, 167] on div at bounding box center [360, 164] width 148 height 6
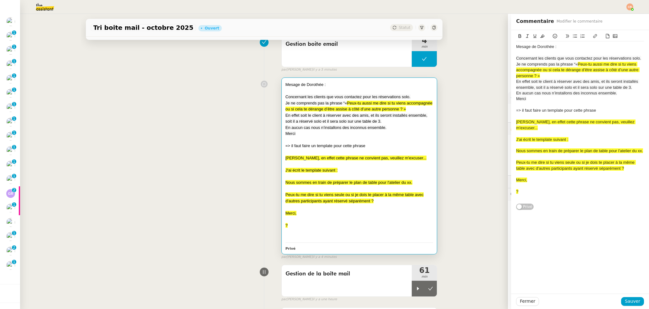
click at [580, 160] on span "Peux-tu me dire si tu viens seule ou si je dois te placer à la même table avec …" at bounding box center [576, 165] width 120 height 10
drag, startPoint x: 527, startPoint y: 164, endPoint x: 626, endPoint y: 156, distance: 99.0
click at [626, 160] on span "Peux-tu me dire si tu viens seule ou si tu souhaites être placée je dois te pla…" at bounding box center [579, 168] width 127 height 16
click at [625, 298] on span "Sauver" at bounding box center [632, 300] width 15 height 7
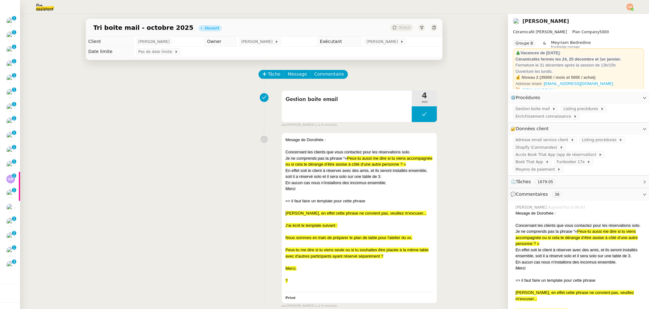
scroll to position [102, 0]
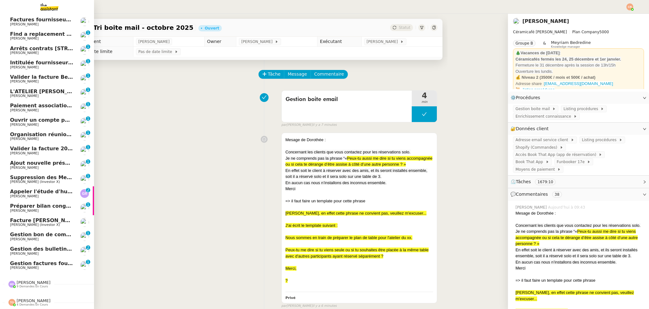
click at [28, 153] on link "Valider la facture 202509Z160954 Charles Da Conceicao 0 1 2 3 4 5 6 7 8 9" at bounding box center [47, 150] width 94 height 14
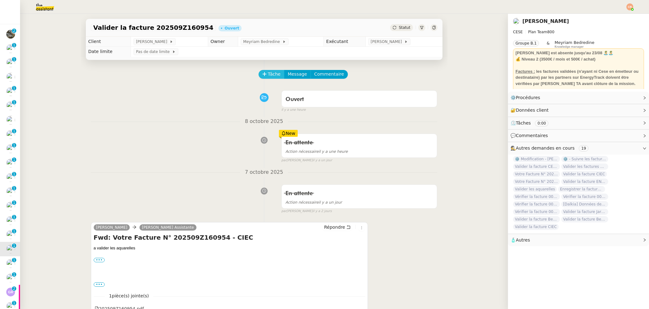
click at [262, 73] on icon at bounding box center [264, 74] width 4 height 4
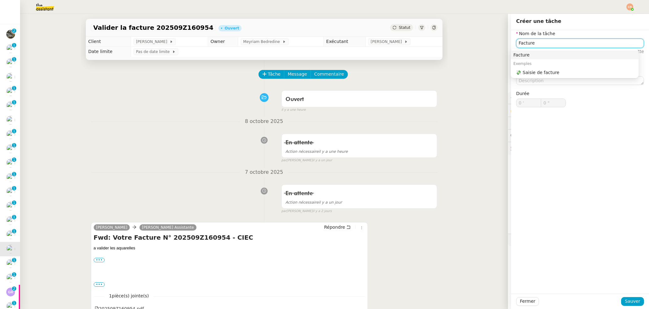
click at [524, 55] on div "Facture" at bounding box center [574, 55] width 123 height 6
type input "Facture"
click at [625, 302] on span "Sauver" at bounding box center [632, 300] width 15 height 7
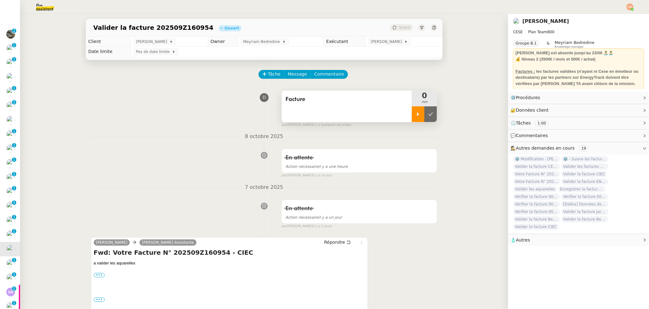
click at [416, 113] on icon at bounding box center [418, 114] width 5 height 5
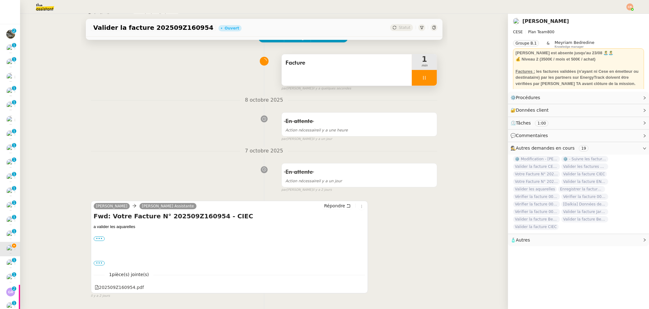
scroll to position [83, 0]
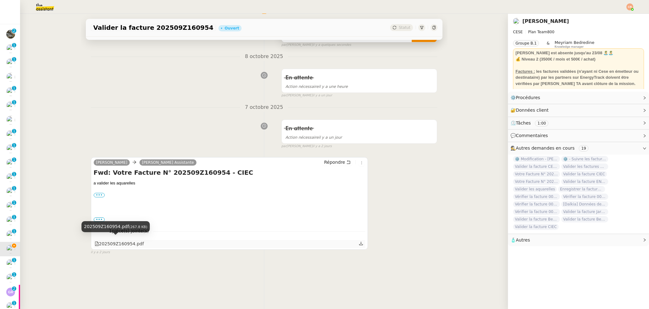
click at [125, 240] on div "202509Z160954.pdf" at bounding box center [120, 243] width 50 height 7
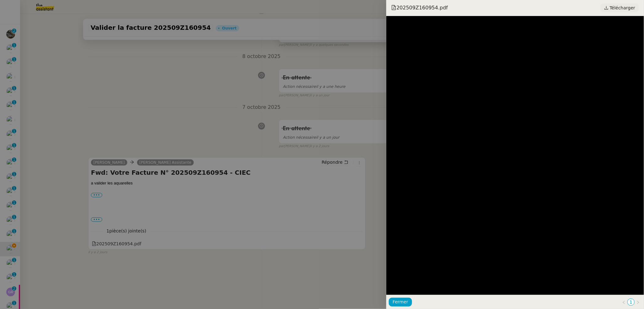
click at [613, 5] on span "Télécharger" at bounding box center [622, 8] width 25 height 8
click at [142, 75] on div at bounding box center [322, 154] width 644 height 309
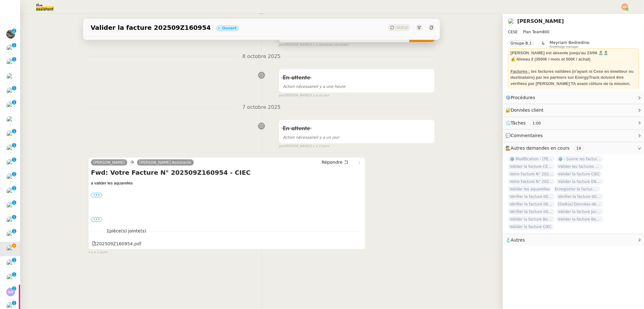
click at [142, 75] on div at bounding box center [322, 154] width 644 height 309
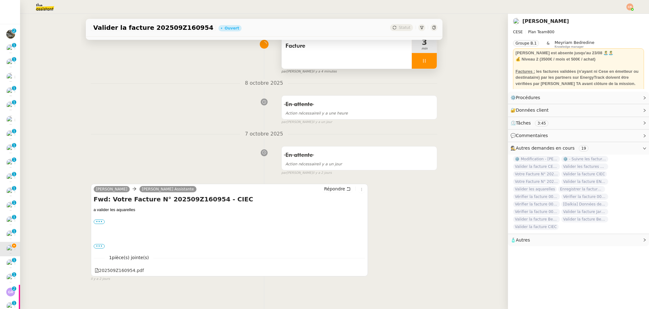
scroll to position [0, 0]
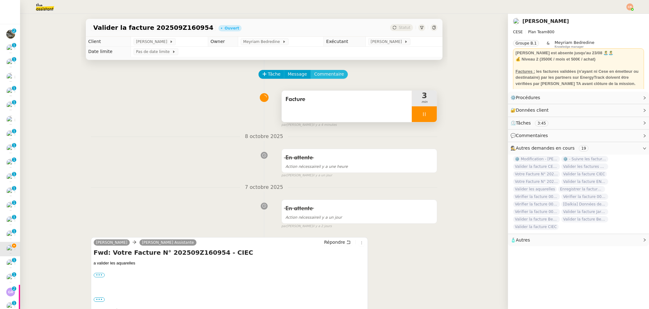
click at [327, 74] on span "Commentaire" at bounding box center [329, 74] width 30 height 7
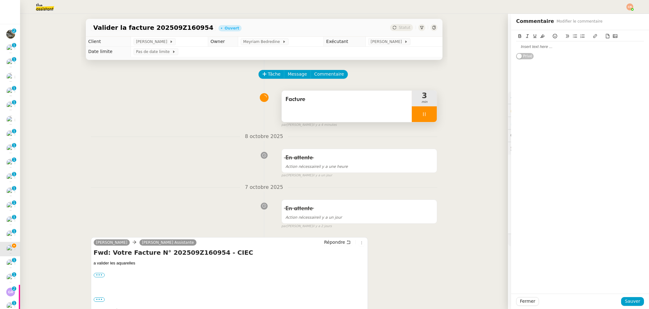
click at [533, 45] on div at bounding box center [580, 47] width 128 height 6
click at [544, 46] on div "Les Aquarelles :" at bounding box center [580, 47] width 128 height 6
drag, startPoint x: 579, startPoint y: 45, endPoint x: 542, endPoint y: 46, distance: 36.7
click at [542, 46] on div "Les Aquarelles : 202509Z160954" at bounding box center [580, 47] width 128 height 6
click at [593, 34] on icon at bounding box center [595, 36] width 4 height 4
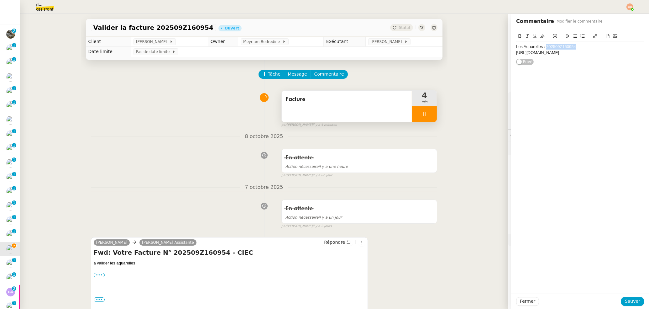
type input "202509Z160954"
paste input "https://energytrack.fr/batiments/46/facturessuiviexploitation"
type input "https://energytrack.fr/batiments/46/facturessuiviexploitation"
click at [579, 47] on div "Les Aquarelles : 202509Z160954" at bounding box center [580, 47] width 128 height 6
drag, startPoint x: 621, startPoint y: 58, endPoint x: 504, endPoint y: 62, distance: 116.6
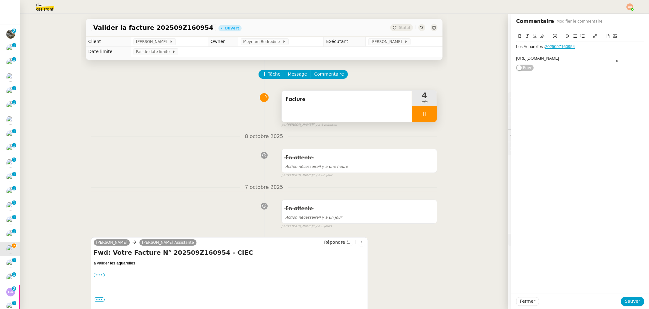
click at [504, 62] on app-ticket "Valider la facture 202509Z160954 Ouvert Statut Client Charles Da Conceicao Owne…" at bounding box center [334, 161] width 629 height 295
drag, startPoint x: 586, startPoint y: 62, endPoint x: 508, endPoint y: 60, distance: 78.4
click at [511, 60] on div "Les Aquarelles : 202509Z160954 https://energytrack.fr/batiments/46/facturessuiv…" at bounding box center [580, 50] width 138 height 41
click at [606, 35] on icon at bounding box center [608, 36] width 4 height 4
click at [628, 302] on span "Sauver" at bounding box center [632, 300] width 15 height 7
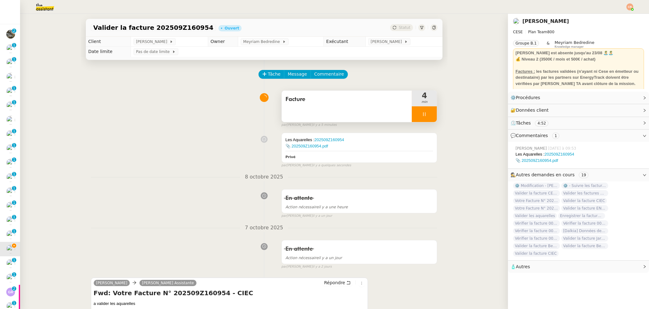
click at [430, 113] on div at bounding box center [424, 114] width 25 height 16
click at [428, 113] on button at bounding box center [430, 114] width 13 height 16
click at [328, 71] on span "Commentaire" at bounding box center [329, 74] width 30 height 7
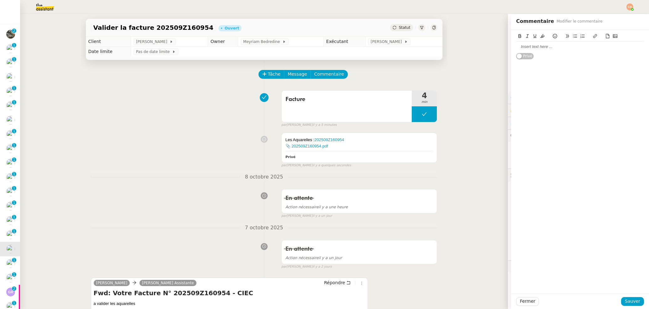
click at [524, 52] on div at bounding box center [580, 46] width 128 height 11
click at [625, 302] on span "Sauver" at bounding box center [632, 300] width 15 height 7
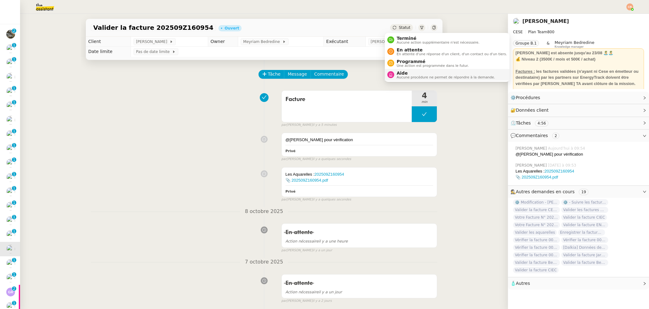
click at [401, 69] on li "Aide Aucune procédure ne permet de répondre à la demande." at bounding box center [447, 75] width 125 height 12
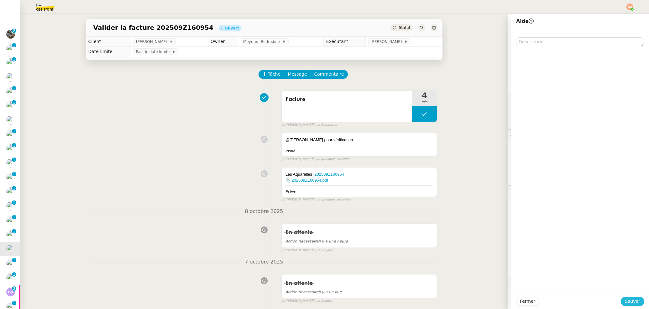
click at [632, 300] on span "Sauver" at bounding box center [632, 300] width 15 height 7
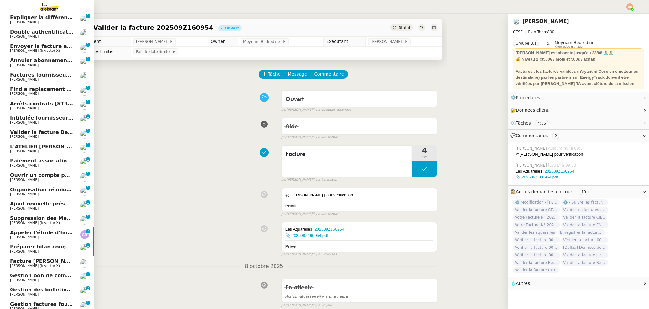
scroll to position [40, 0]
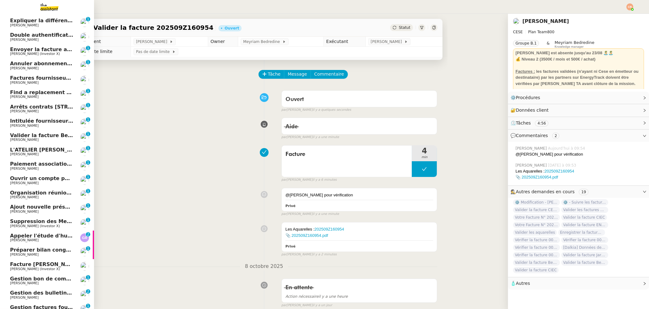
click at [37, 137] on span "Valider la facture Beausoleil" at bounding box center [50, 135] width 80 height 6
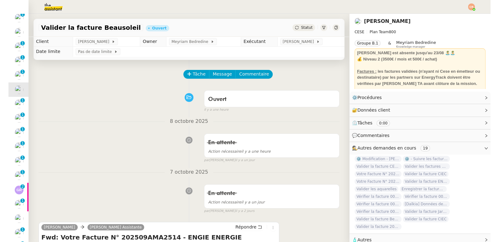
scroll to position [88, 0]
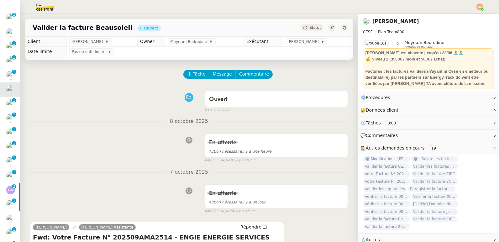
click at [101, 97] on div "Ouvert false il y a une heure" at bounding box center [189, 99] width 318 height 25
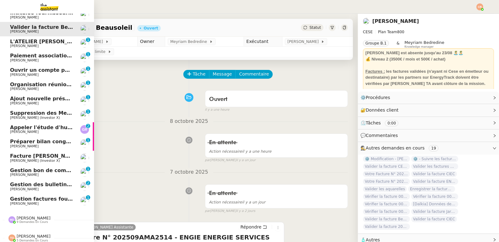
scroll to position [155, 0]
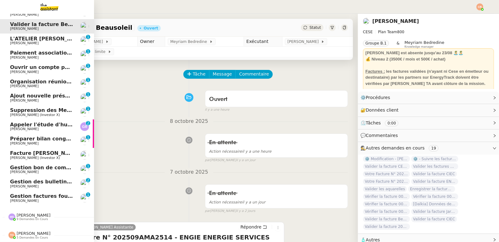
click at [28, 105] on link "Suppression des Membres Non Renouvelés - 15 septembre 2025 Cédric Tempestini (I…" at bounding box center [47, 112] width 94 height 14
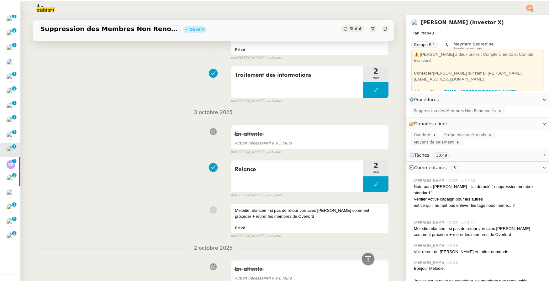
scroll to position [114, 0]
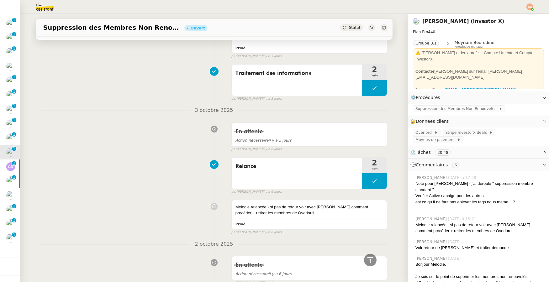
drag, startPoint x: 53, startPoint y: 72, endPoint x: 22, endPoint y: 81, distance: 32.4
click at [50, 73] on div "Traitement des informations 2 min false par Coralie B. il y a 3 jours" at bounding box center [214, 81] width 347 height 40
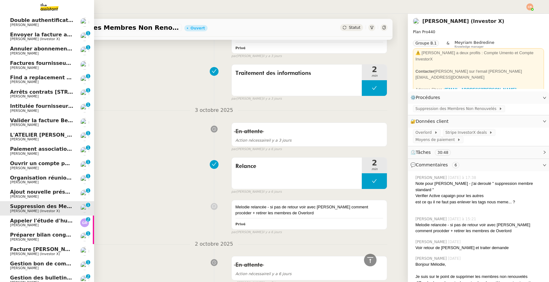
scroll to position [0, 0]
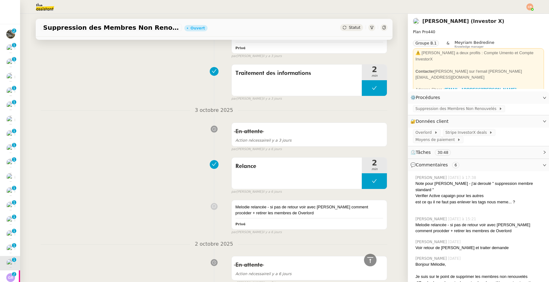
click at [528, 10] on div at bounding box center [274, 7] width 517 height 14
click at [529, 8] on img at bounding box center [529, 6] width 7 height 7
click at [512, 18] on span "Suivi" at bounding box center [507, 17] width 11 height 5
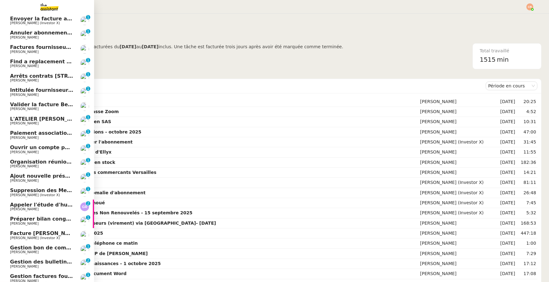
scroll to position [114, 0]
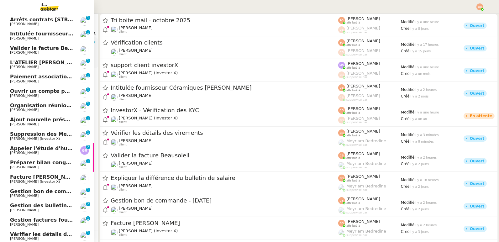
scroll to position [169, 0]
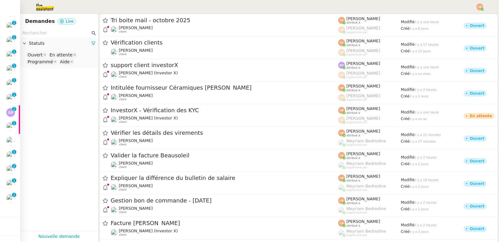
click at [45, 8] on img at bounding box center [40, 7] width 49 height 14
click at [39, 30] on input "text" at bounding box center [56, 32] width 68 height 7
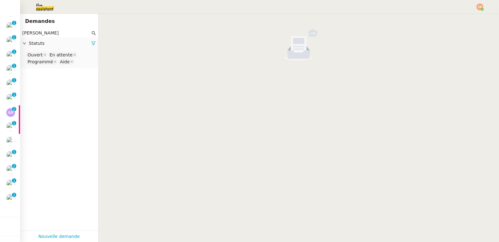
type input "dumas"
click at [77, 60] on nz-select-top-control "Ouvert En attente Programmé Aide" at bounding box center [59, 58] width 68 height 15
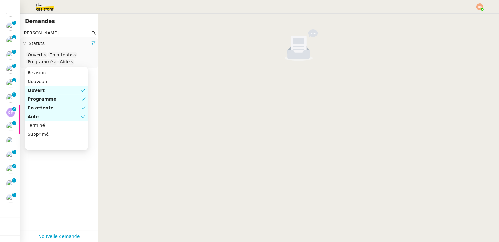
click at [60, 119] on div "Aide" at bounding box center [55, 117] width 54 height 6
click at [59, 122] on nz-option-item "Terminé" at bounding box center [56, 125] width 63 height 9
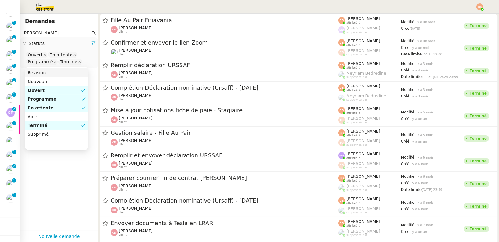
click at [123, 4] on div at bounding box center [250, 7] width 468 height 14
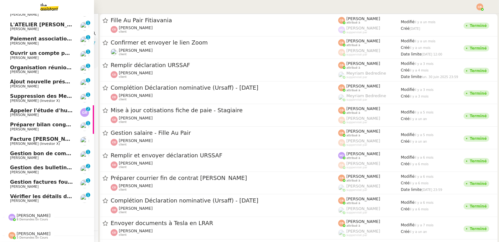
click at [32, 165] on span "Gestion des bulletins de paie - septembre 2025" at bounding box center [77, 168] width 134 height 6
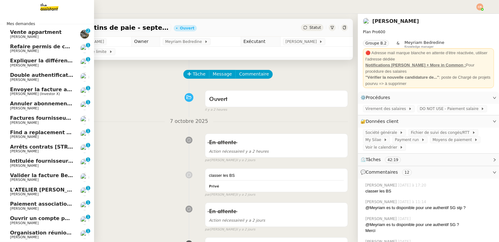
scroll to position [53, 0]
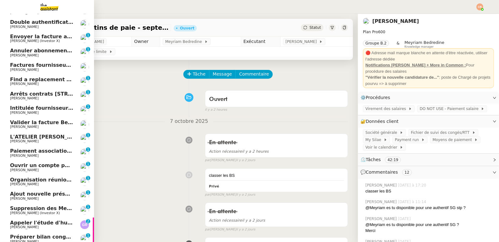
click at [24, 128] on span "[PERSON_NAME]" at bounding box center [24, 127] width 29 height 4
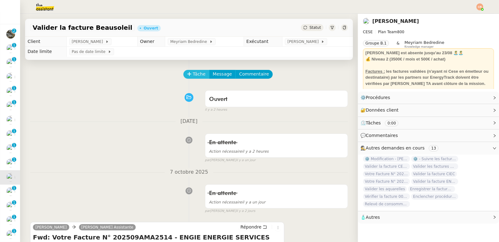
click at [193, 75] on span "Tâche" at bounding box center [199, 74] width 13 height 7
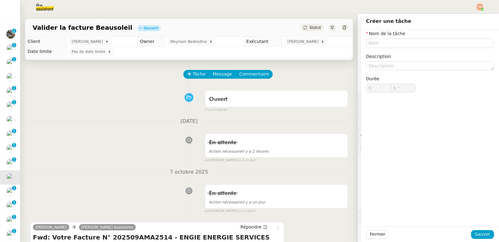
click at [138, 91] on div "Ouvert false il y a 2 heures" at bounding box center [189, 99] width 318 height 25
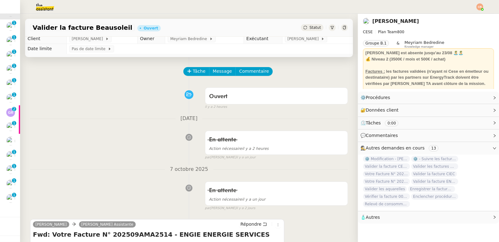
scroll to position [8, 0]
